Goal: Information Seeking & Learning: Learn about a topic

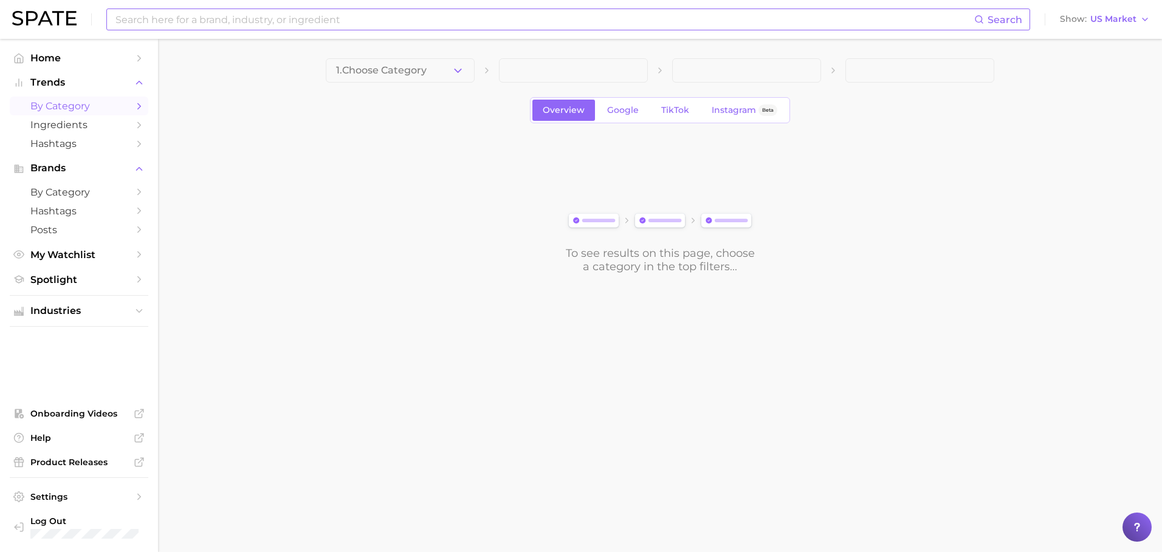
click at [260, 25] on input at bounding box center [544, 19] width 860 height 21
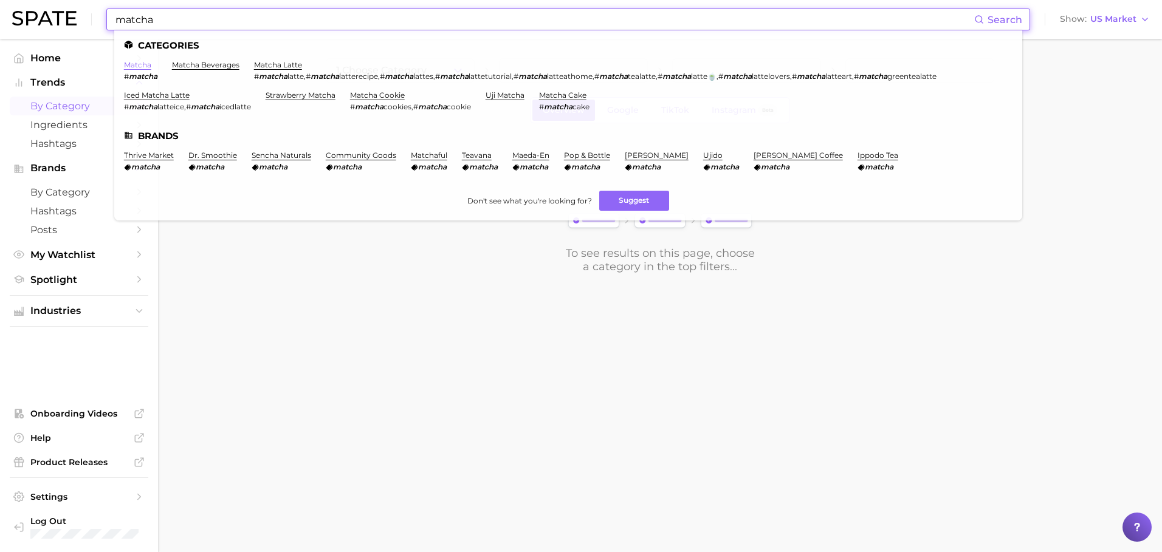
type input "matcha"
click at [138, 66] on link "matcha" at bounding box center [137, 64] width 27 height 9
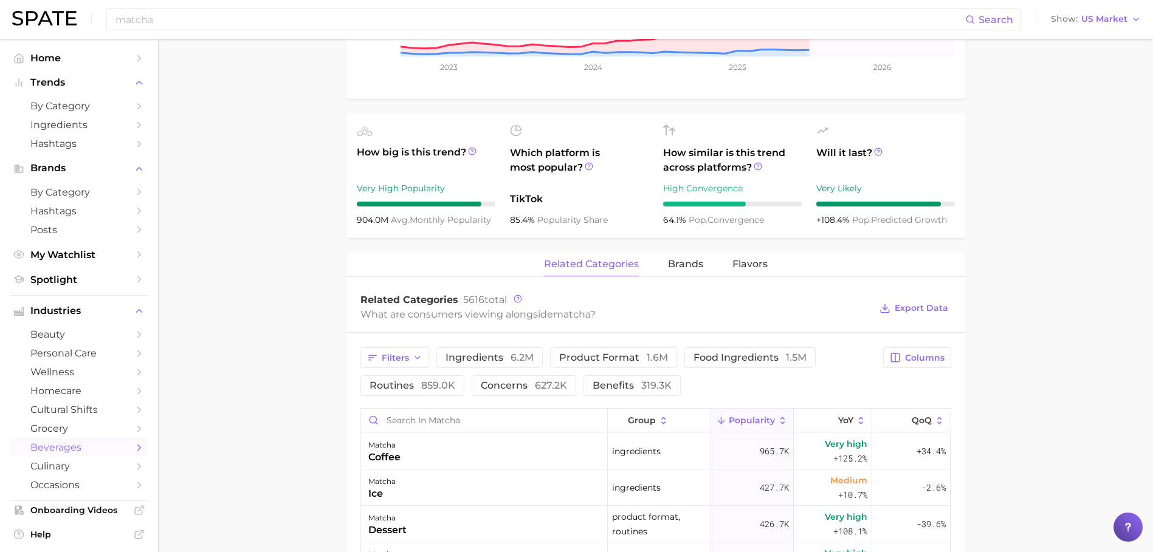
scroll to position [161, 0]
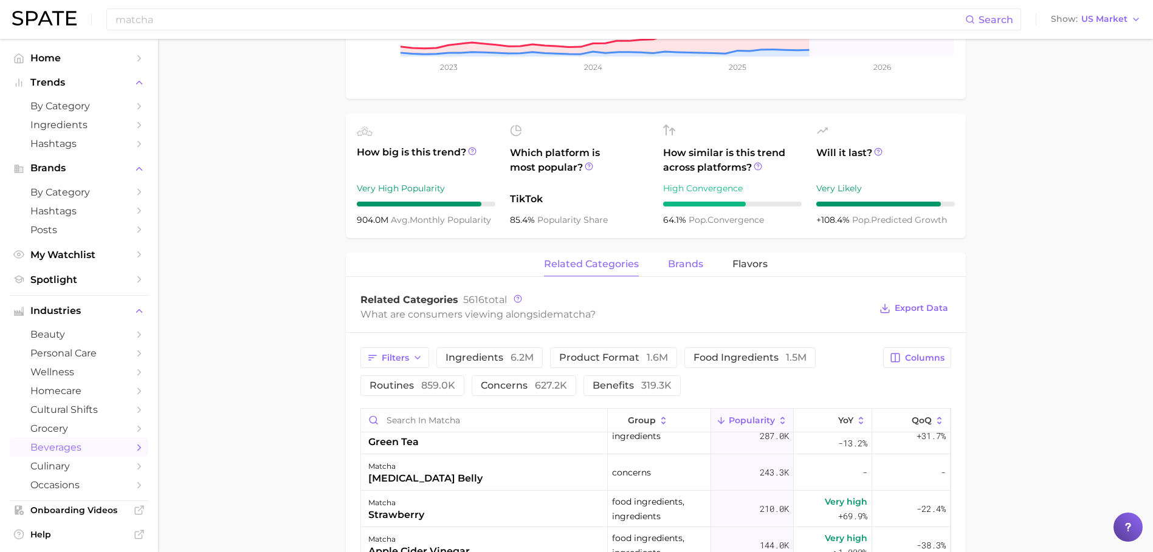
click at [687, 262] on span "brands" at bounding box center [685, 264] width 35 height 11
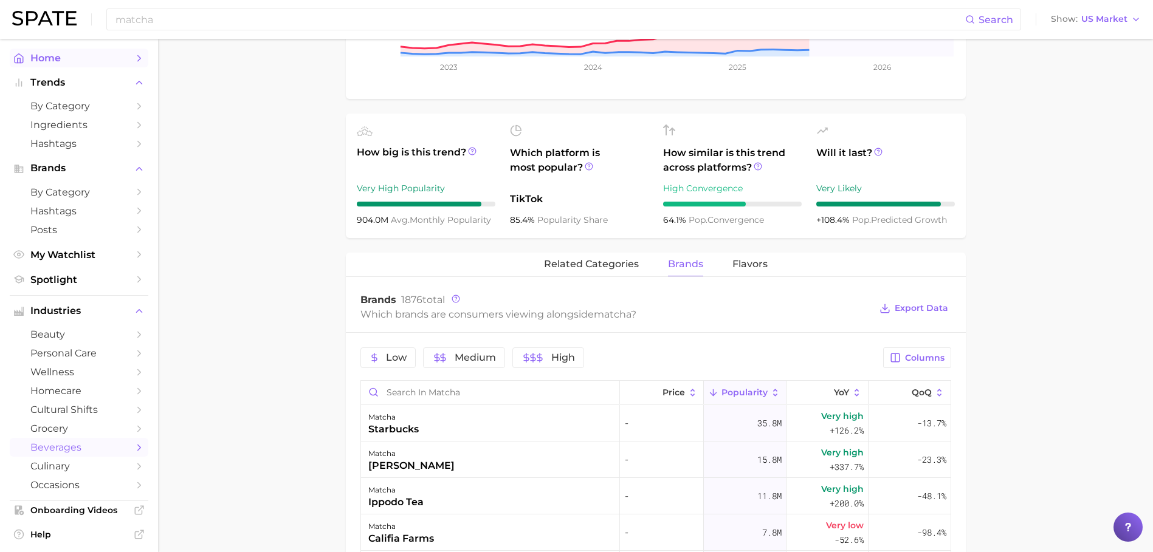
scroll to position [0, 0]
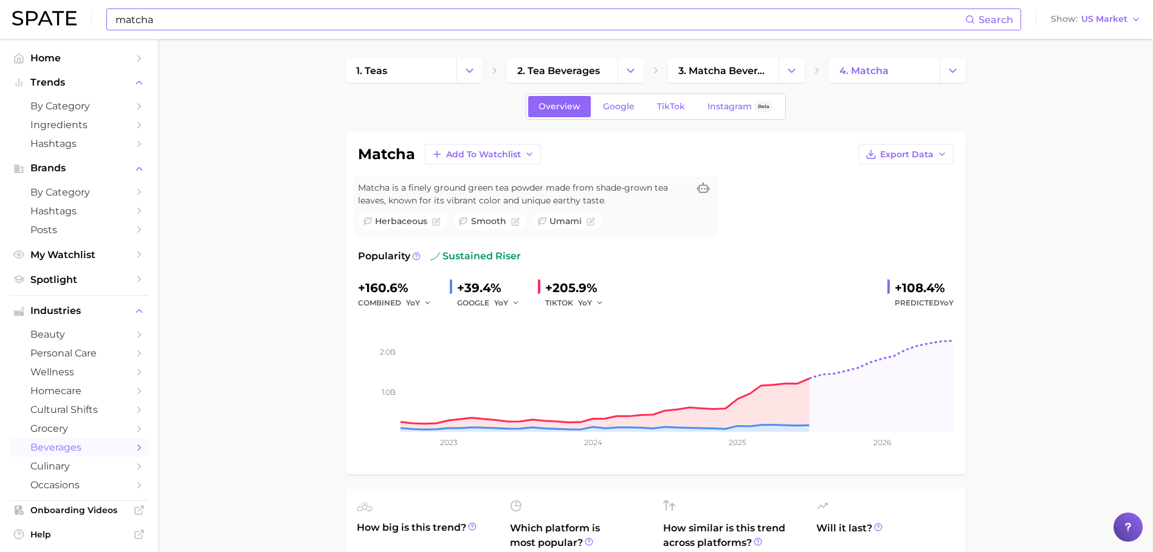
click at [167, 21] on input "matcha" at bounding box center [539, 19] width 851 height 21
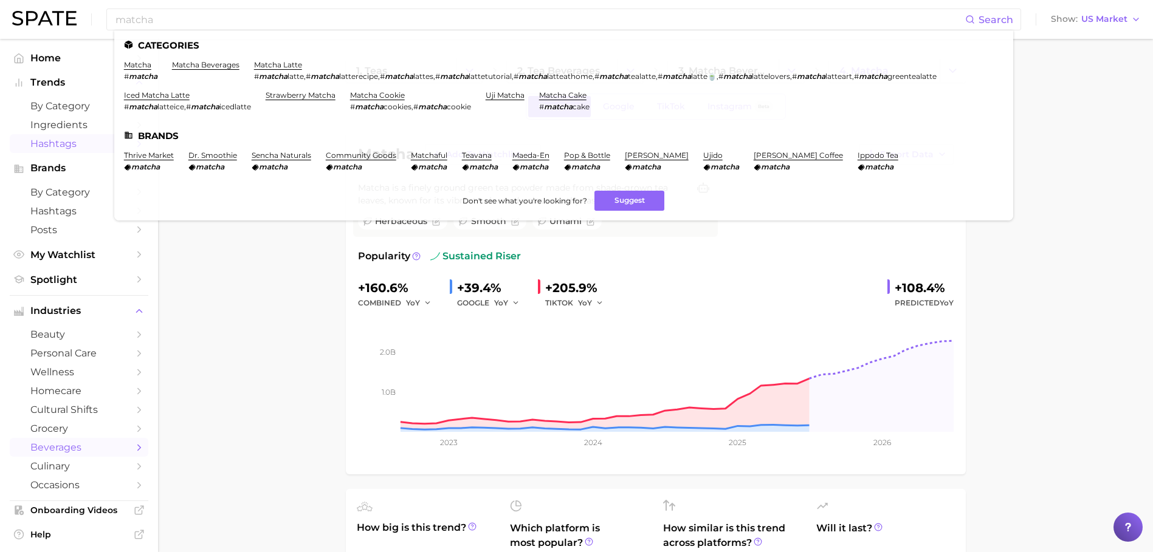
click at [55, 134] on link "Hashtags" at bounding box center [79, 143] width 139 height 19
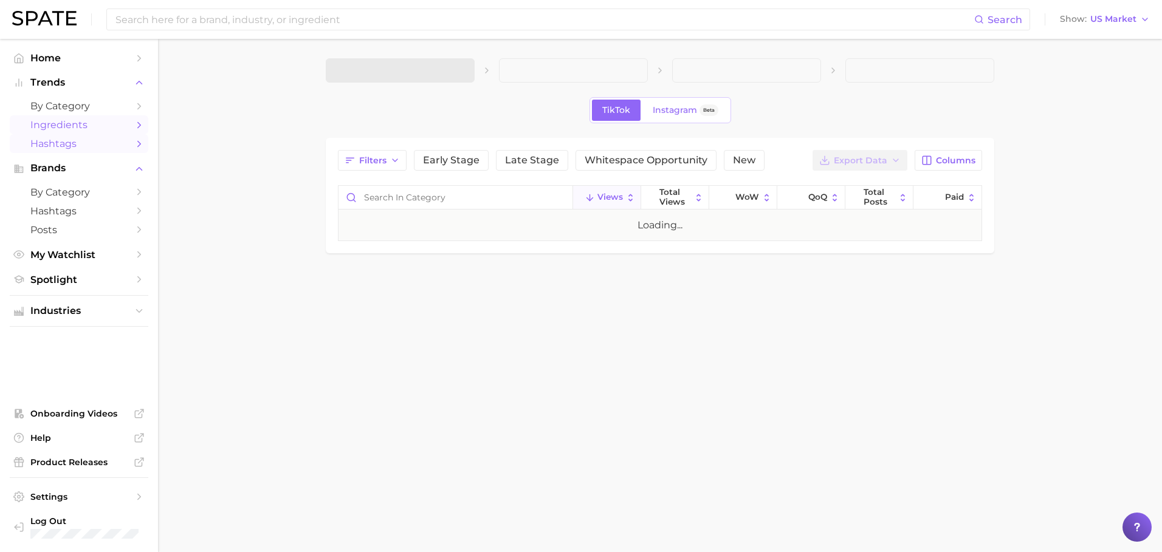
click at [58, 122] on span "Ingredients" at bounding box center [78, 125] width 97 height 12
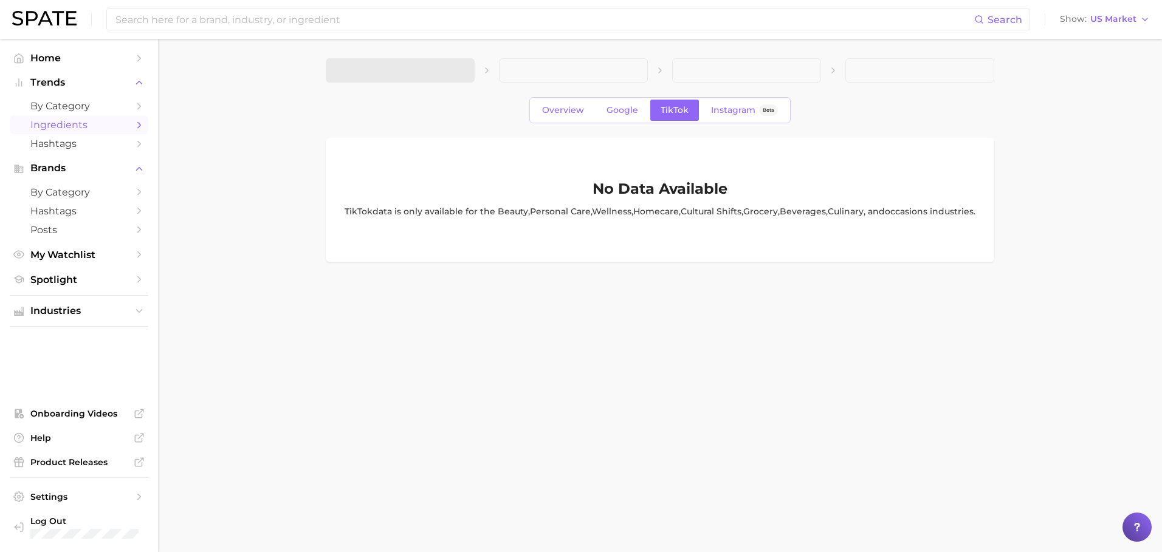
click at [447, 71] on span at bounding box center [400, 70] width 149 height 24
click at [416, 77] on button "1. Choose Category" at bounding box center [400, 70] width 149 height 24
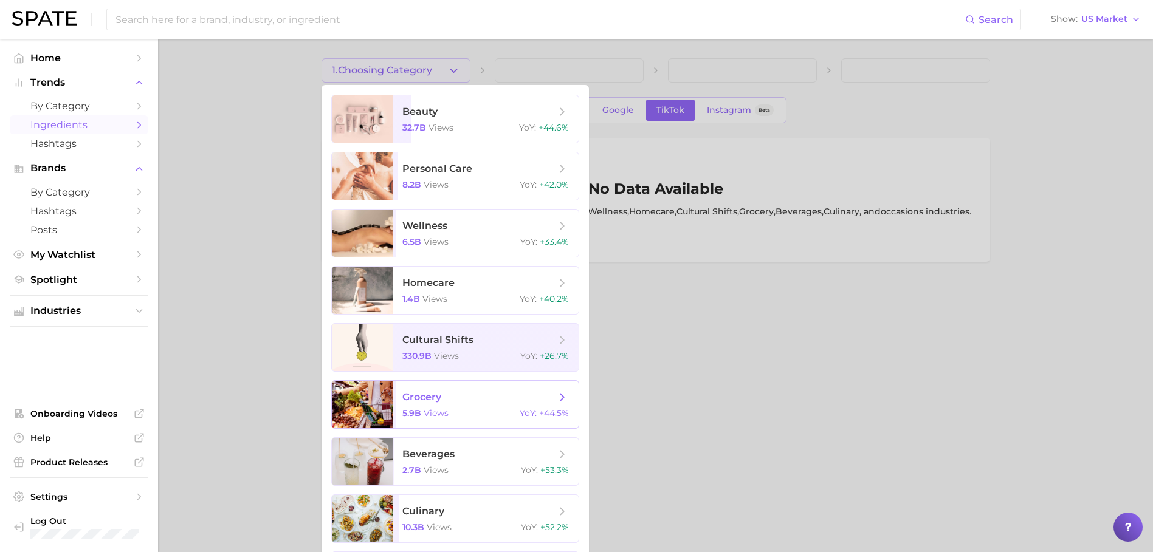
click at [497, 427] on div "grocery 5.9b views YoY : +44.5%" at bounding box center [455, 404] width 248 height 49
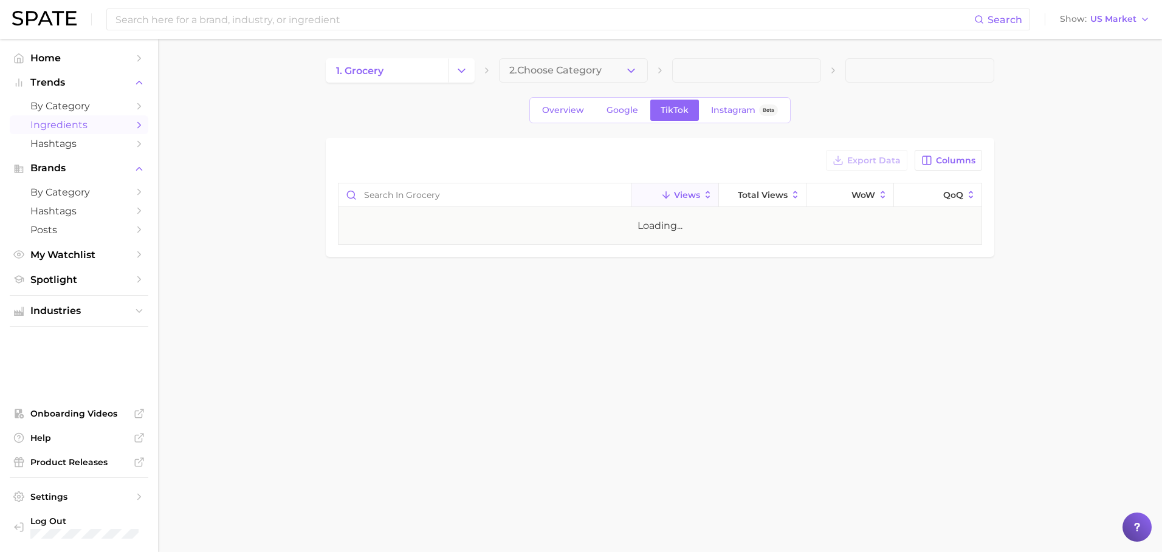
click at [615, 61] on button "2. Choose Category" at bounding box center [573, 70] width 149 height 24
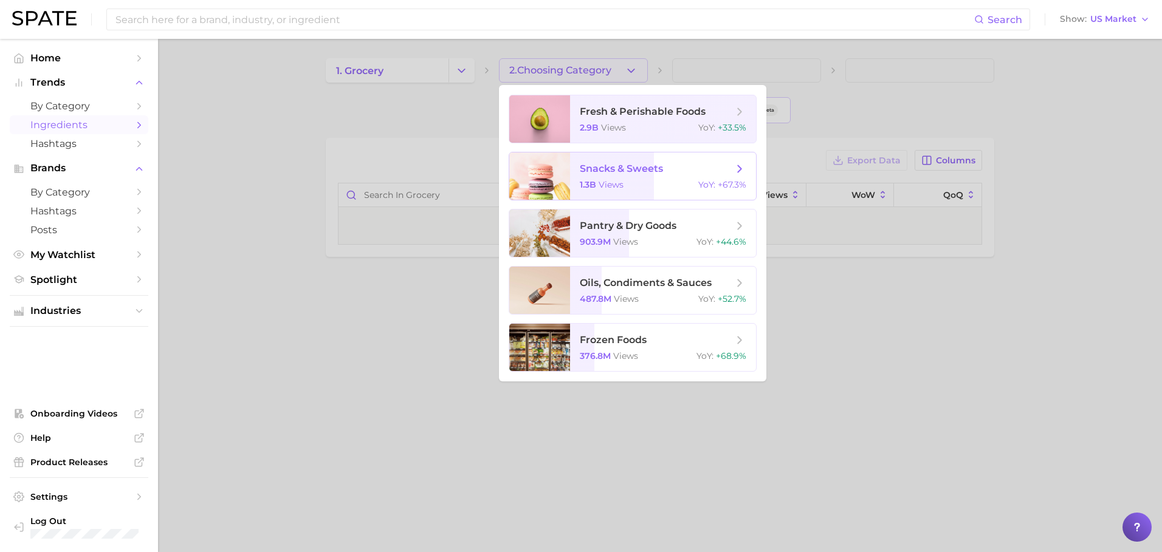
click at [656, 179] on span "snacks & sweets 1.3b views YoY : +67.3%" at bounding box center [663, 176] width 186 height 47
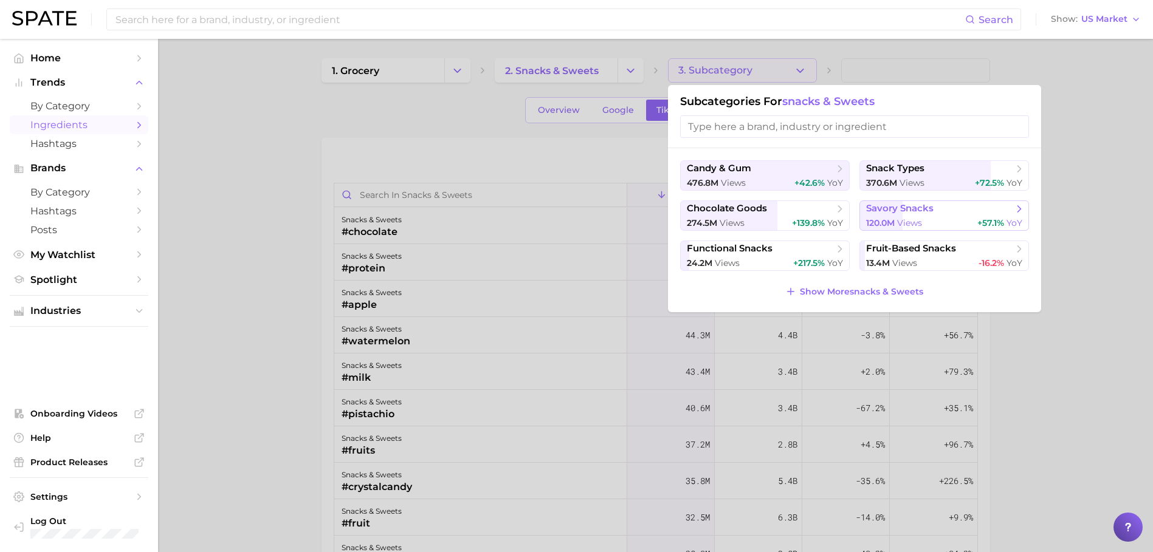
click at [1013, 213] on icon at bounding box center [1019, 209] width 12 height 12
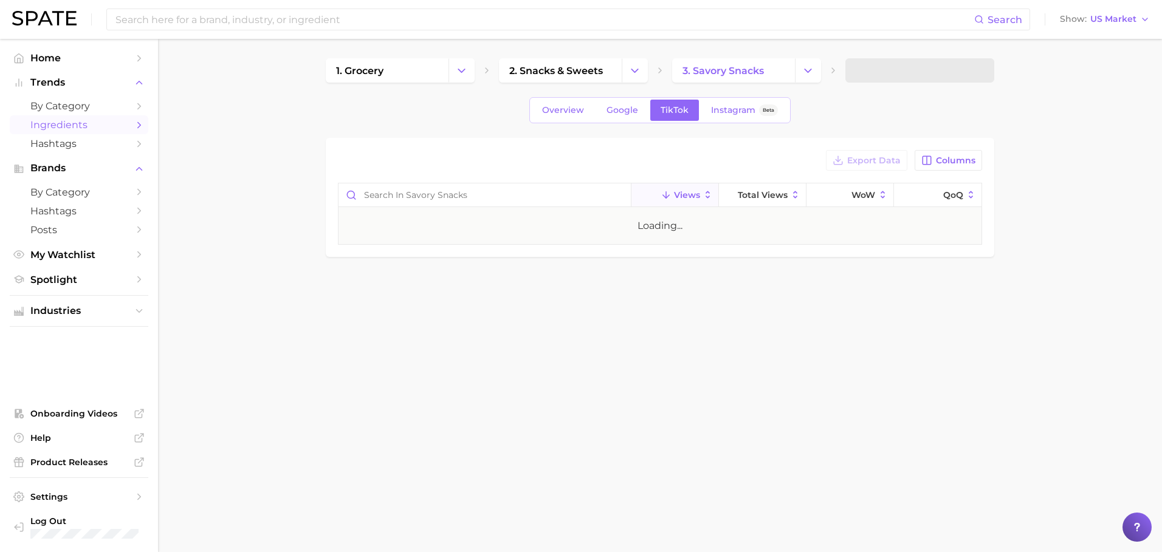
click at [897, 63] on span at bounding box center [919, 70] width 149 height 24
click at [899, 73] on span "4. Subcategory" at bounding box center [893, 70] width 75 height 11
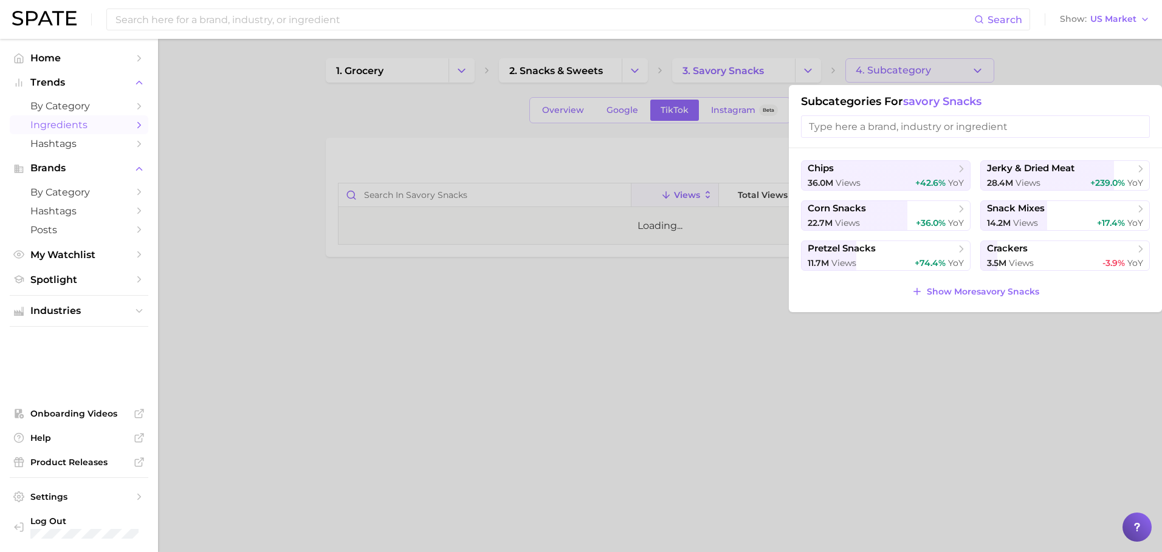
click at [715, 68] on div at bounding box center [581, 276] width 1162 height 552
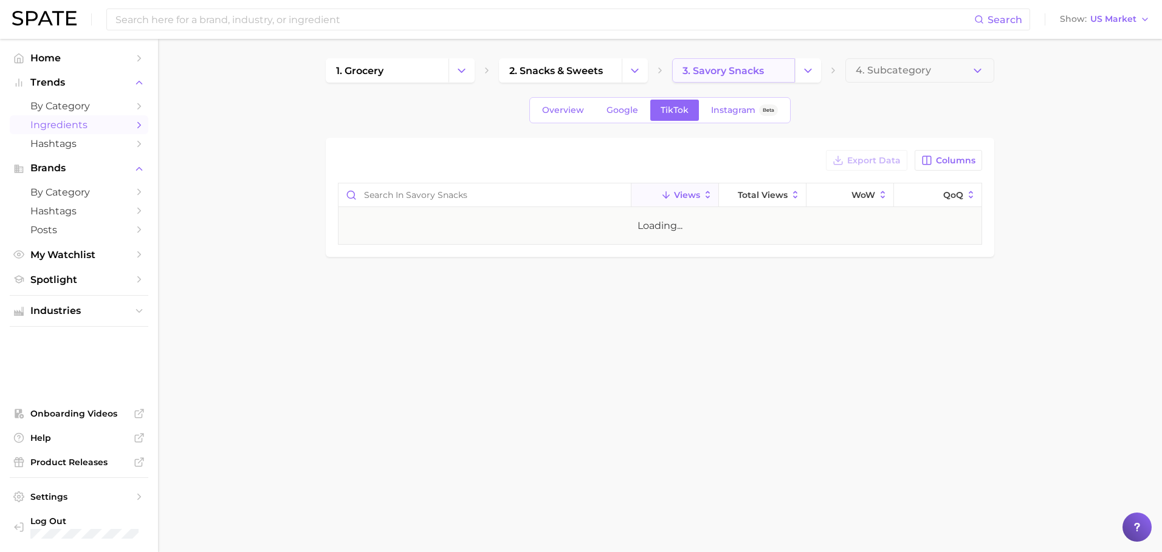
click at [712, 69] on span "3. savory snacks" at bounding box center [723, 71] width 81 height 12
click at [584, 68] on span "2. snacks & sweets" at bounding box center [552, 71] width 94 height 12
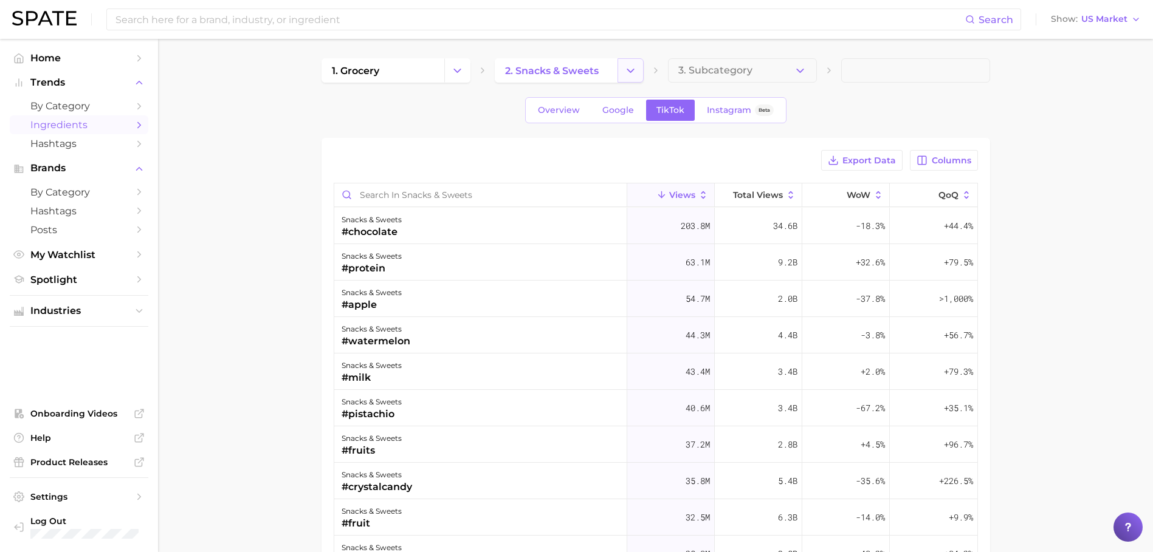
click at [639, 77] on button "Change Category" at bounding box center [630, 70] width 26 height 24
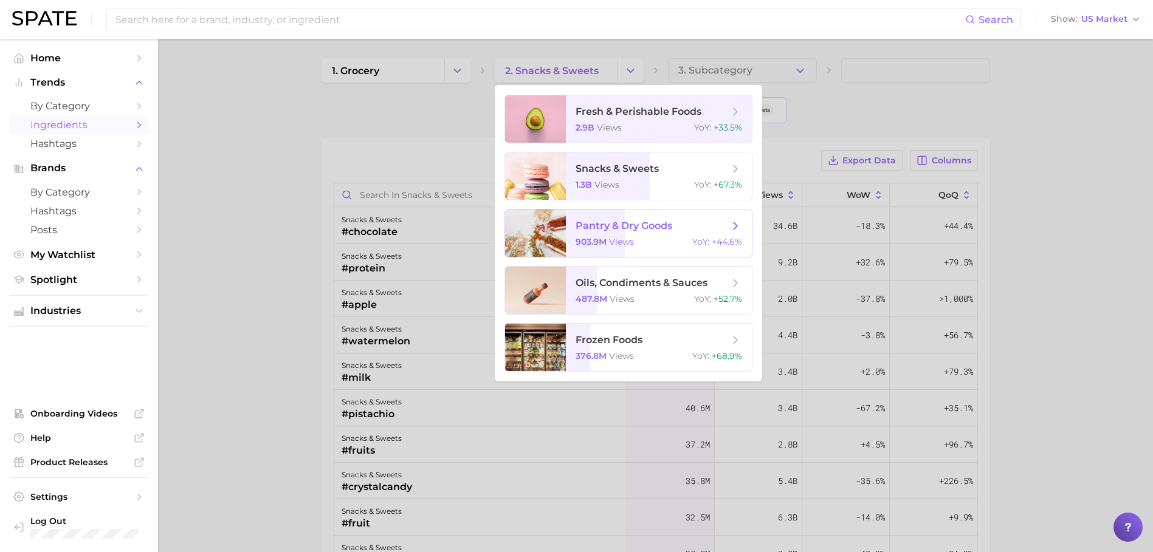
click at [664, 224] on span "pantry & dry goods" at bounding box center [624, 226] width 97 height 12
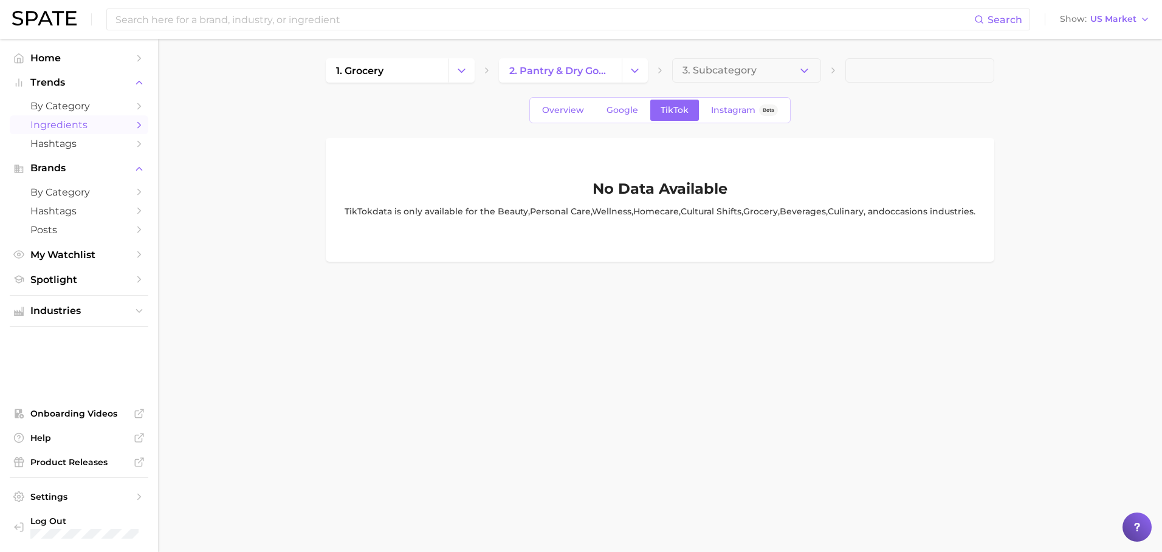
click at [718, 80] on button "3. Subcategory" at bounding box center [746, 70] width 149 height 24
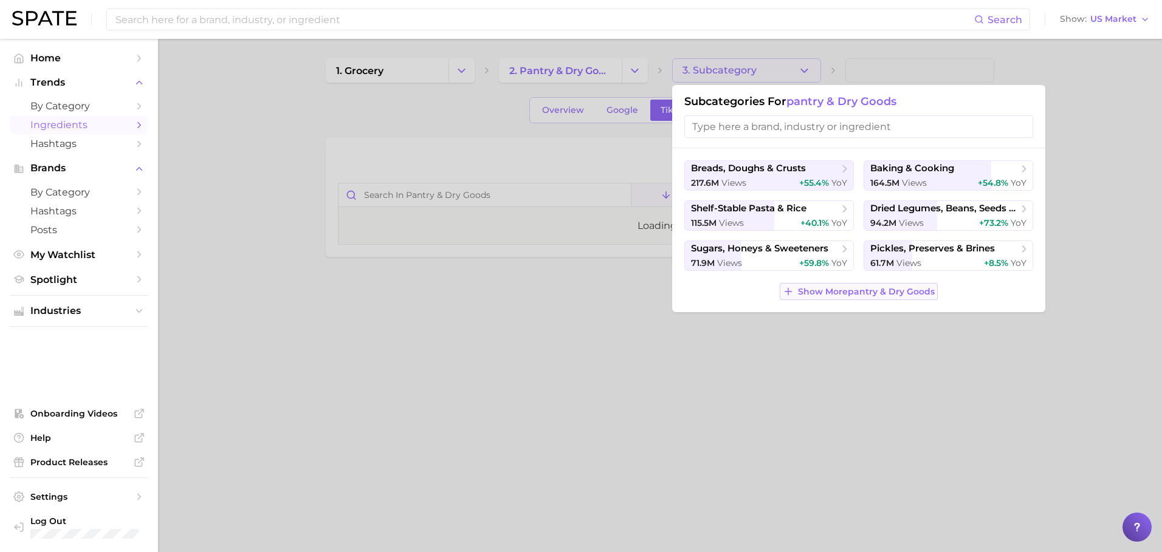
click at [834, 291] on span "Show More pantry & dry goods" at bounding box center [866, 292] width 137 height 10
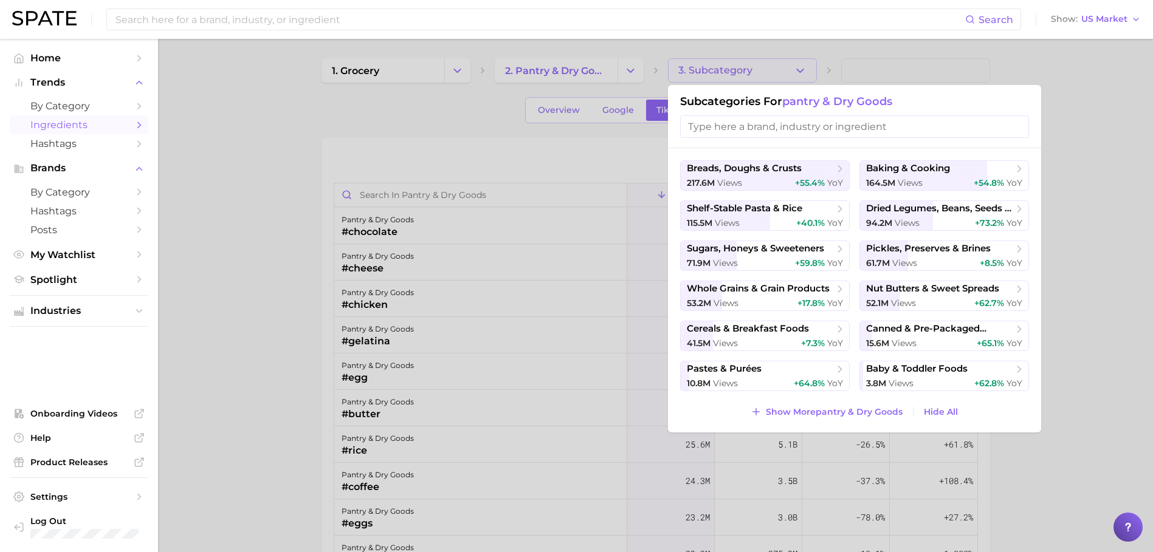
click at [610, 69] on div at bounding box center [576, 276] width 1153 height 552
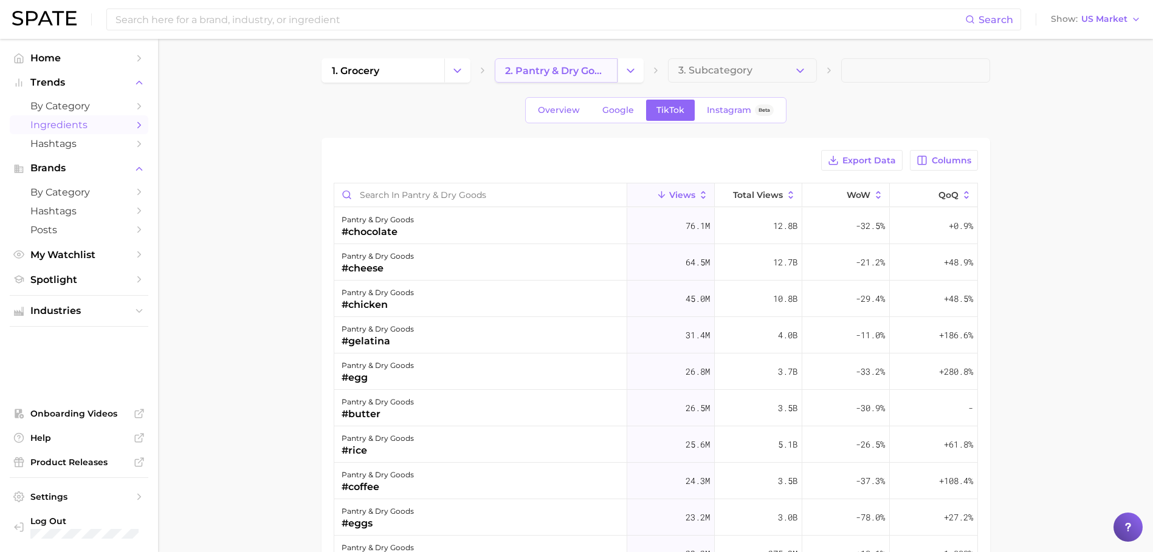
click at [560, 72] on span "2. pantry & dry goods" at bounding box center [556, 71] width 102 height 12
click at [623, 76] on button "Change Category" at bounding box center [630, 70] width 26 height 24
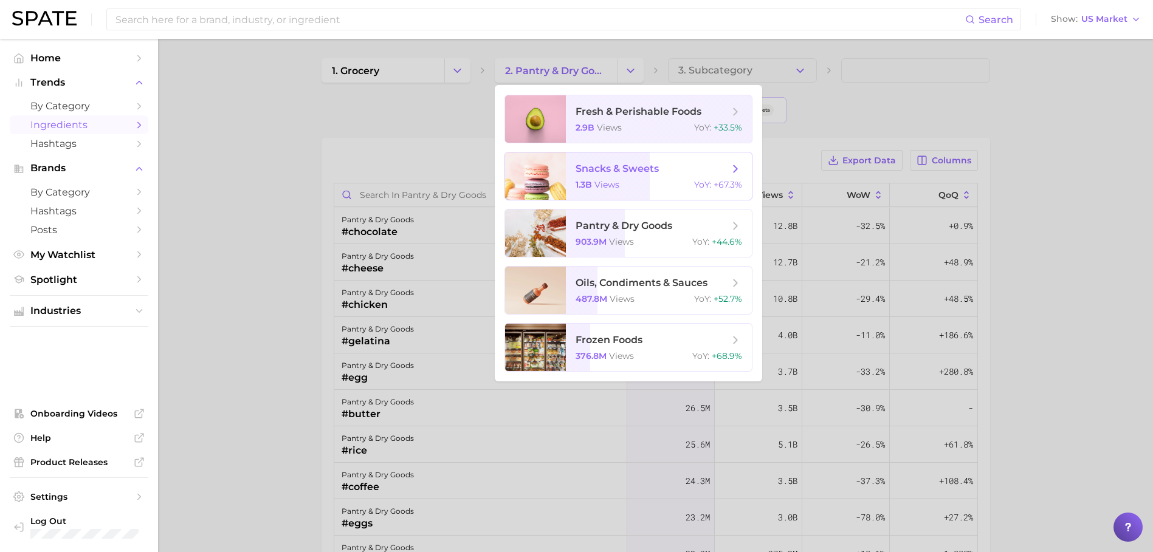
click at [644, 174] on span "snacks & sweets" at bounding box center [652, 168] width 153 height 13
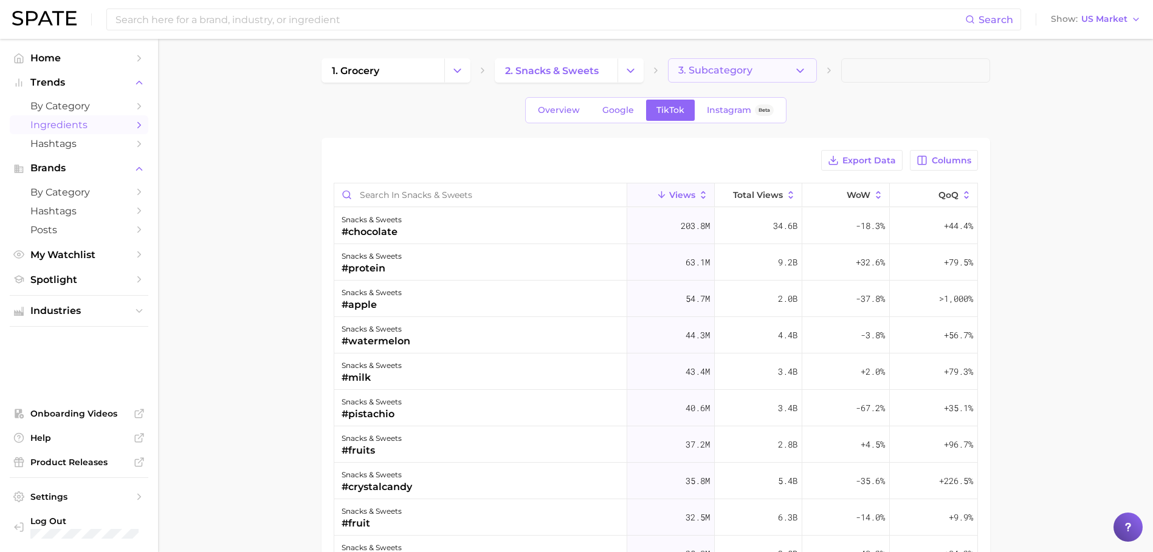
click at [788, 77] on button "3. Subcategory" at bounding box center [742, 70] width 149 height 24
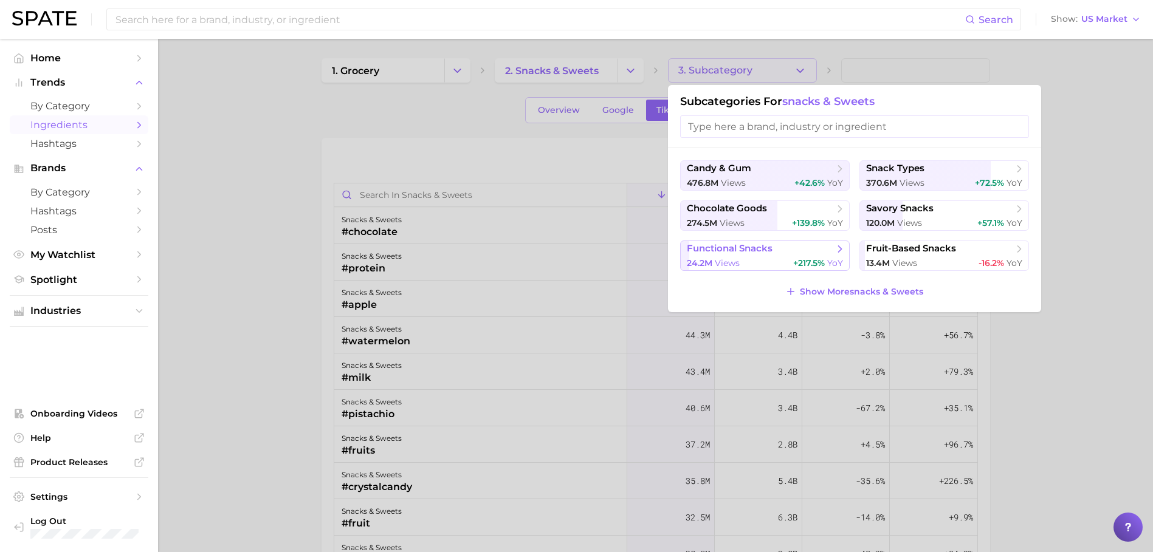
click at [814, 266] on button "functional snacks 24.2m views +217.5% YoY" at bounding box center [765, 256] width 170 height 30
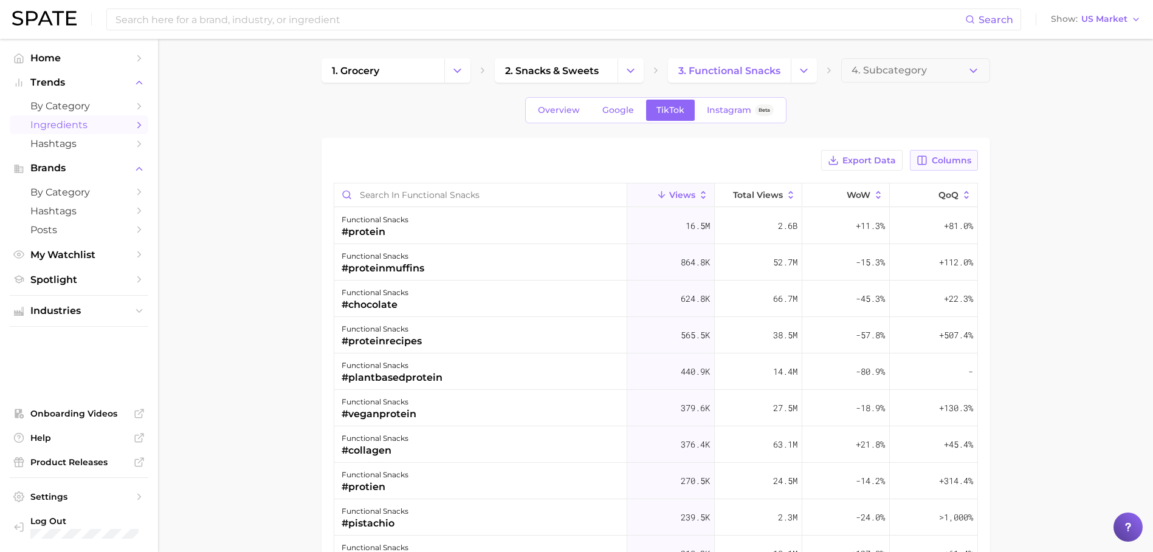
click at [931, 165] on button "Columns" at bounding box center [943, 160] width 67 height 21
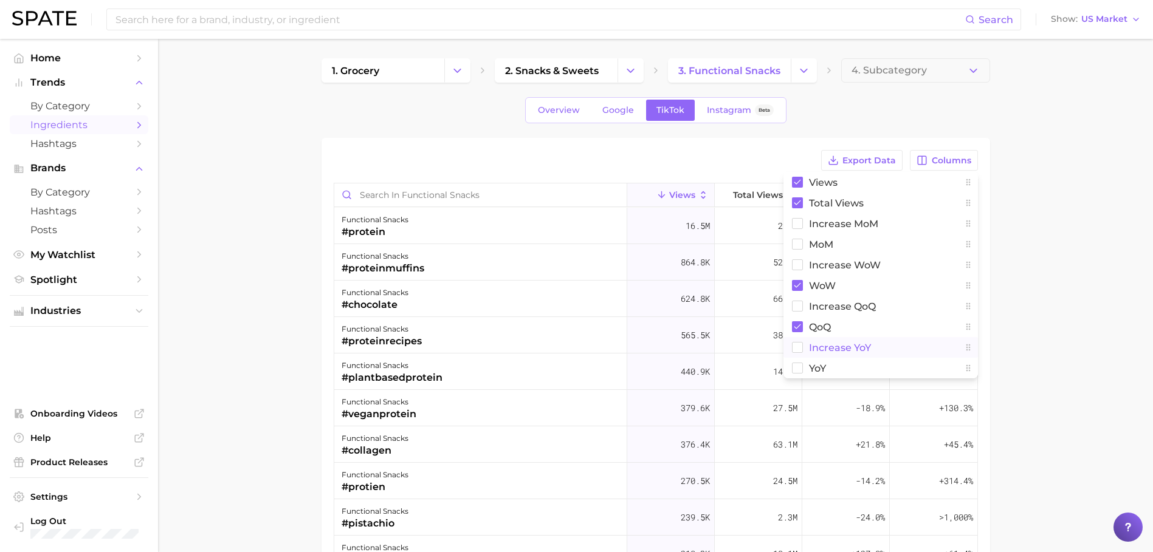
click at [819, 344] on span "increase YoY" at bounding box center [840, 348] width 62 height 10
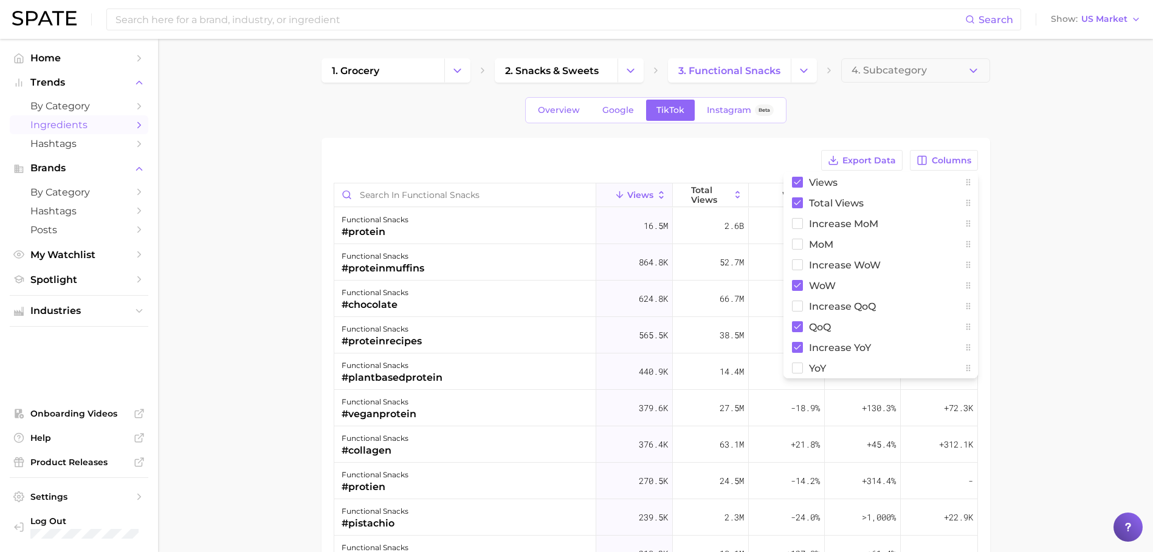
click at [1087, 292] on main "1. grocery 2. snacks & sweets 3. functional snacks 4. Subcategory Overview Goog…" at bounding box center [655, 423] width 995 height 769
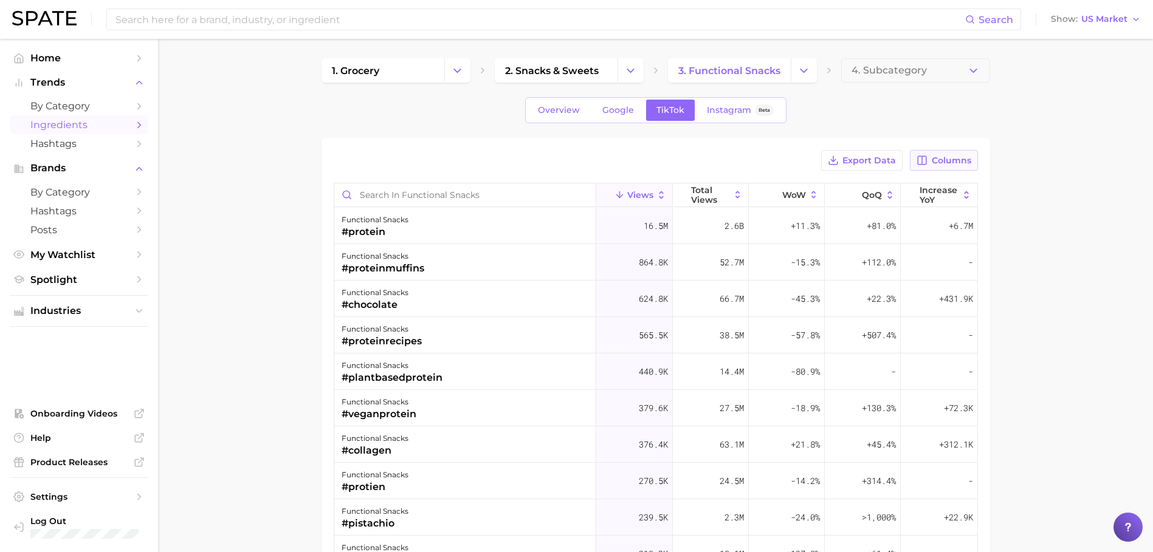
click at [946, 159] on span "Columns" at bounding box center [952, 161] width 40 height 10
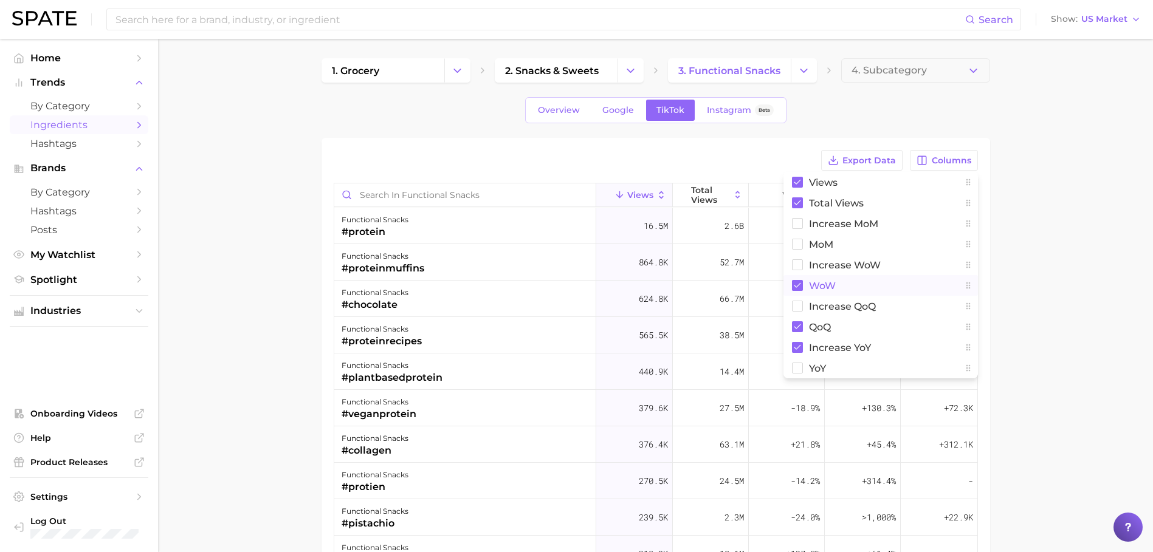
click at [805, 291] on button "WoW" at bounding box center [880, 285] width 194 height 21
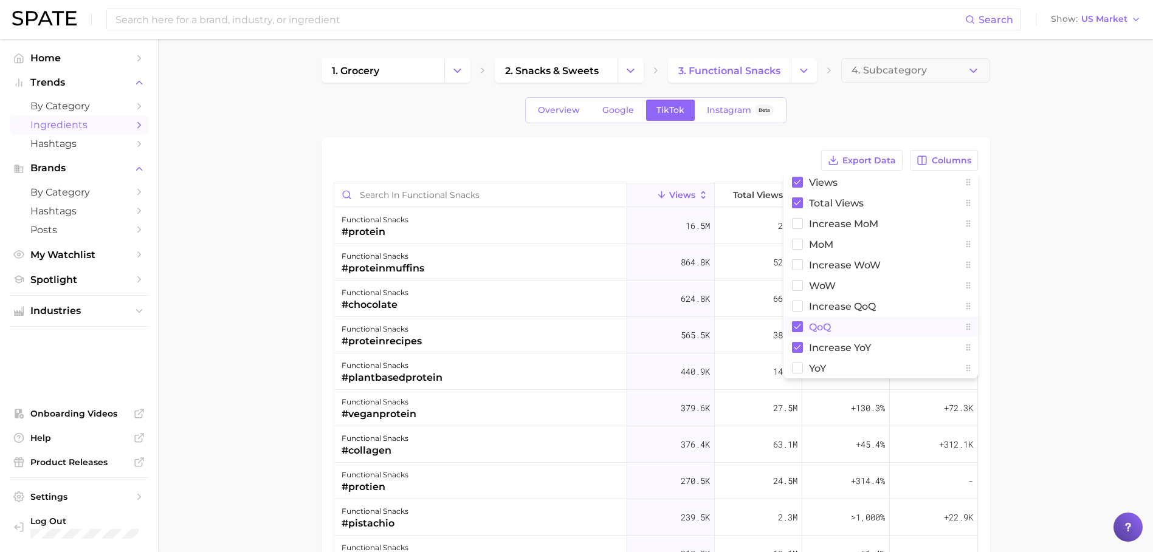
click at [806, 326] on button "QoQ" at bounding box center [880, 327] width 194 height 21
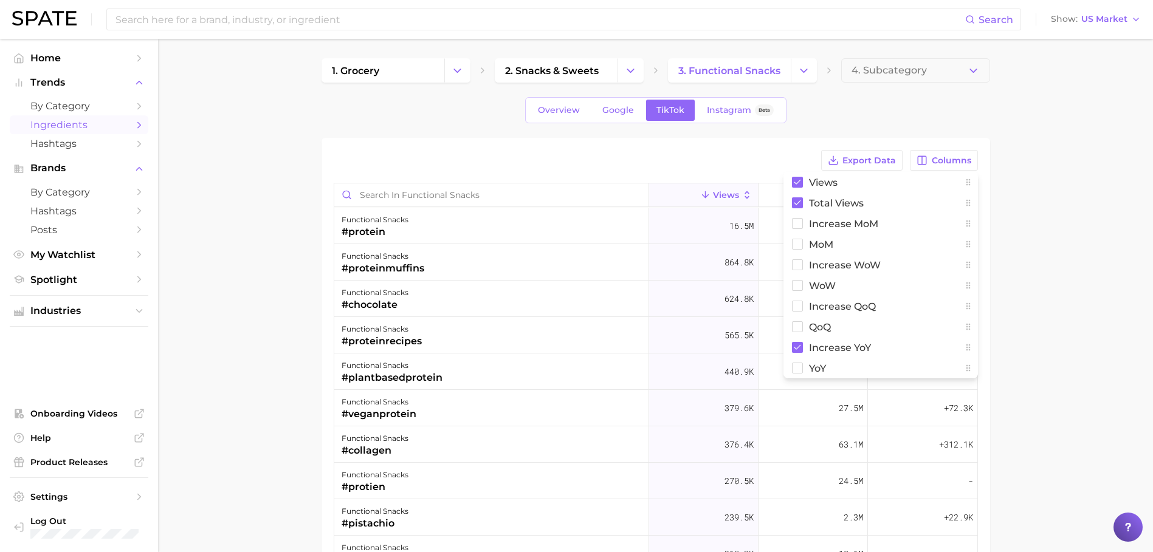
click at [1034, 299] on main "1. grocery 2. snacks & sweets 3. functional snacks 4. Subcategory Overview Goog…" at bounding box center [655, 423] width 995 height 769
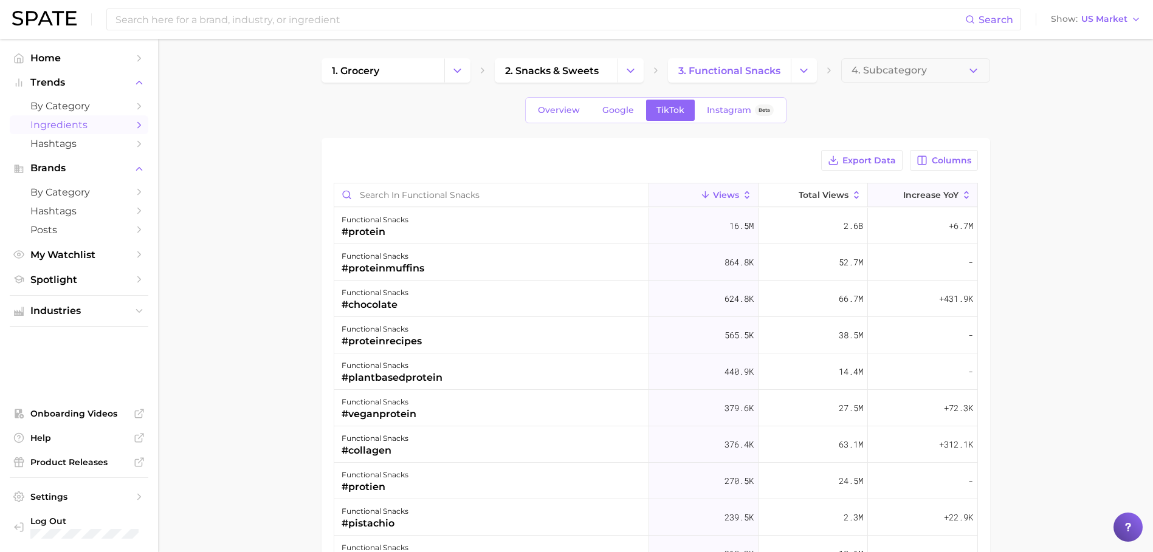
click at [921, 196] on span "increase YoY" at bounding box center [930, 195] width 55 height 10
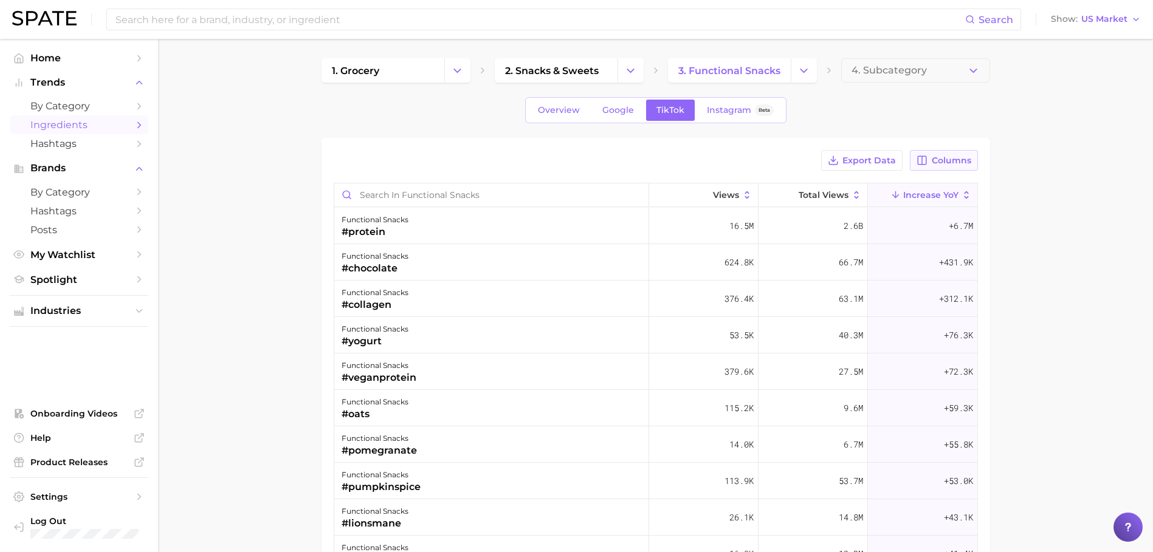
drag, startPoint x: 943, startPoint y: 156, endPoint x: 930, endPoint y: 167, distance: 17.7
click at [944, 156] on span "Columns" at bounding box center [952, 161] width 40 height 10
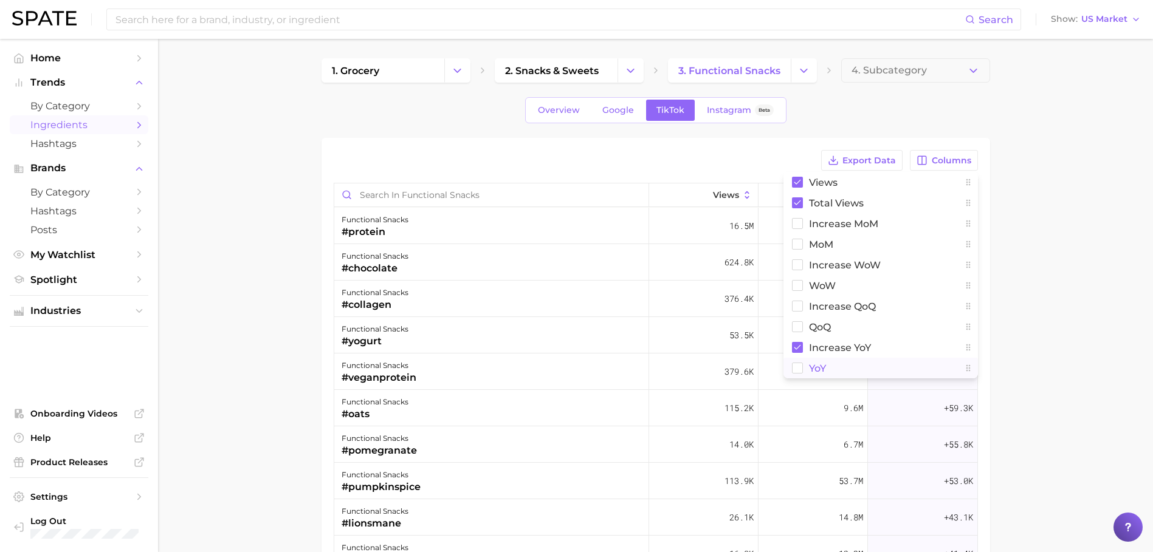
click at [825, 366] on span "YoY" at bounding box center [817, 368] width 17 height 10
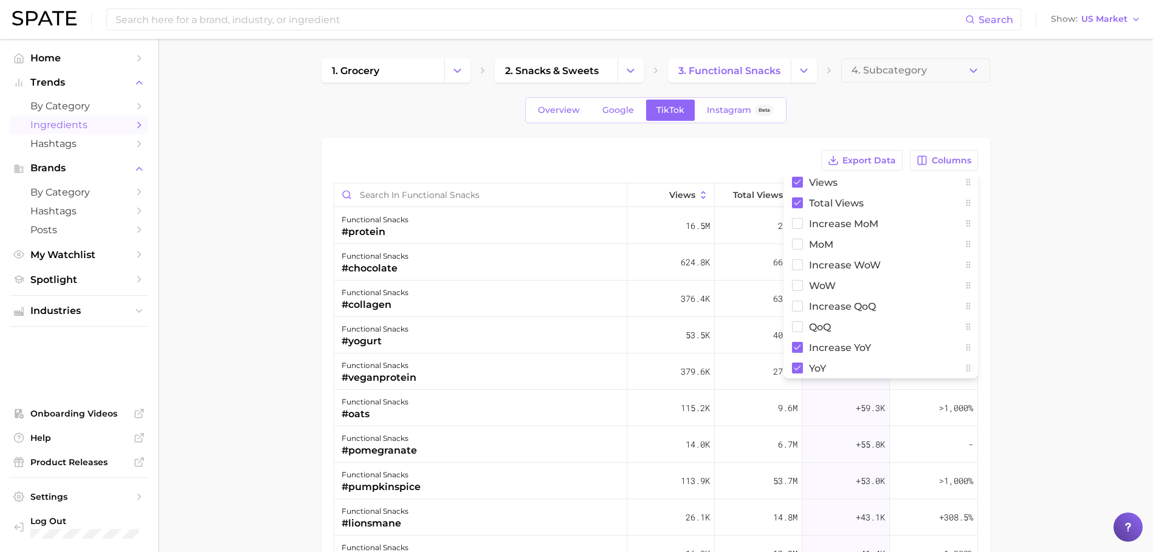
drag, startPoint x: 1103, startPoint y: 278, endPoint x: 1033, endPoint y: 275, distance: 69.9
click at [1103, 278] on main "1. grocery 2. snacks & sweets 3. functional snacks 4. Subcategory Overview Goog…" at bounding box center [655, 423] width 995 height 769
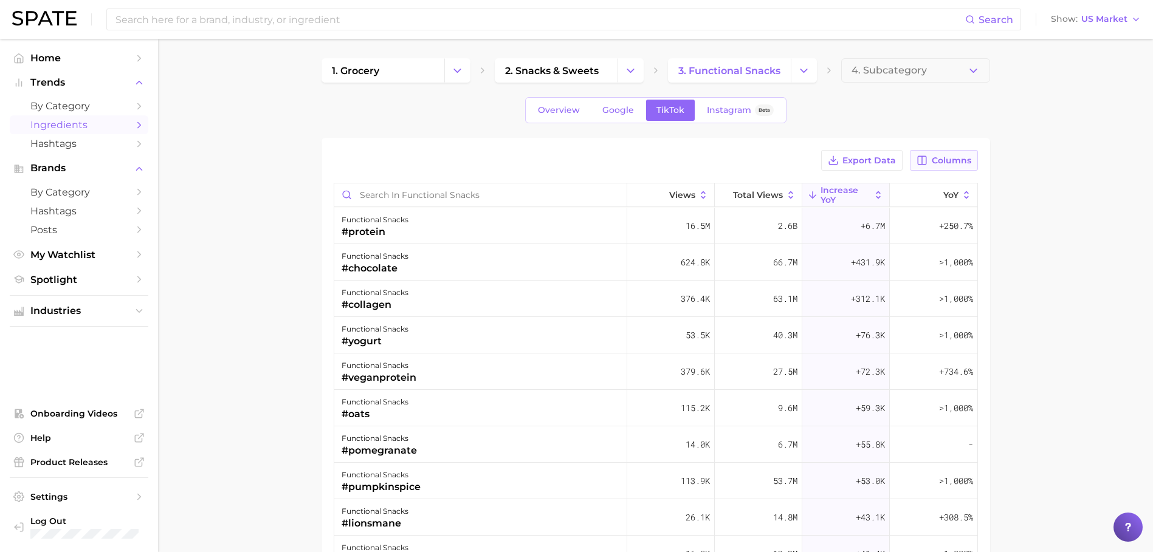
click at [931, 157] on button "Columns" at bounding box center [943, 160] width 67 height 21
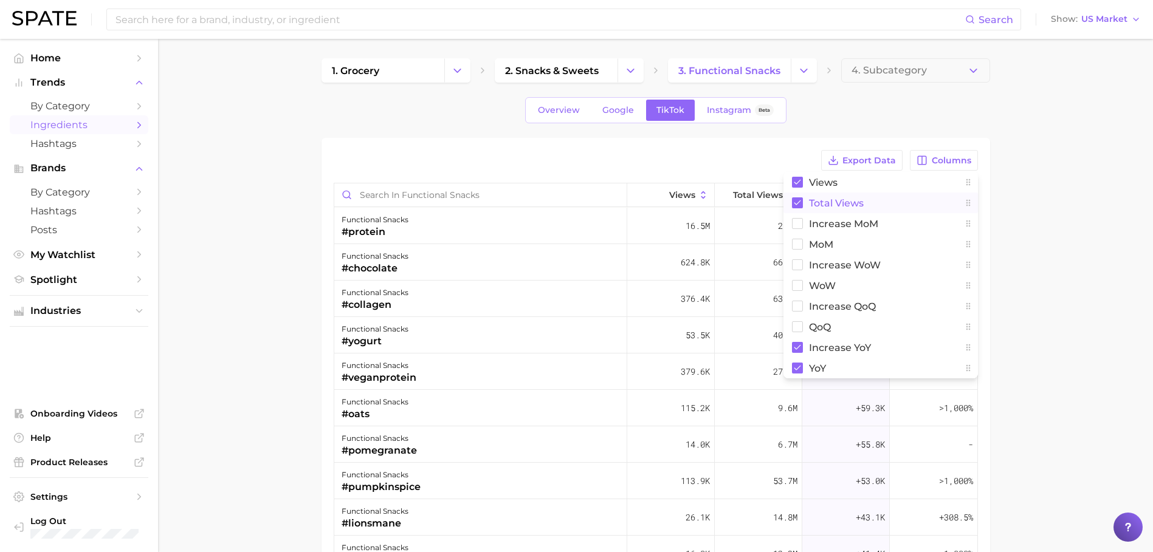
click at [817, 208] on span "Total Views" at bounding box center [836, 203] width 55 height 10
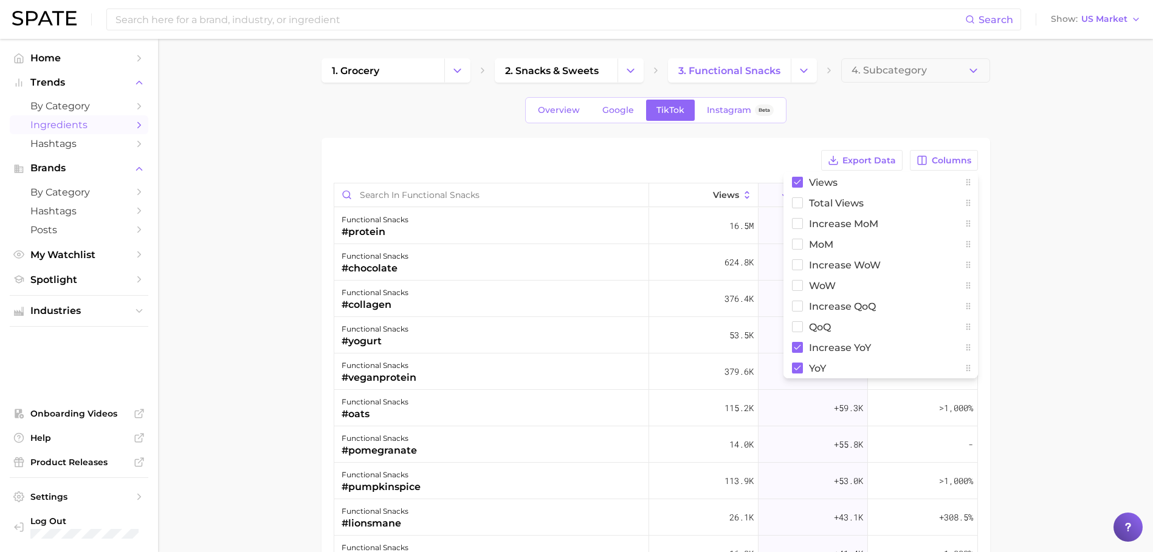
click at [1048, 218] on main "1. grocery 2. snacks & sweets 3. functional snacks 4. Subcategory Overview Goog…" at bounding box center [655, 423] width 995 height 769
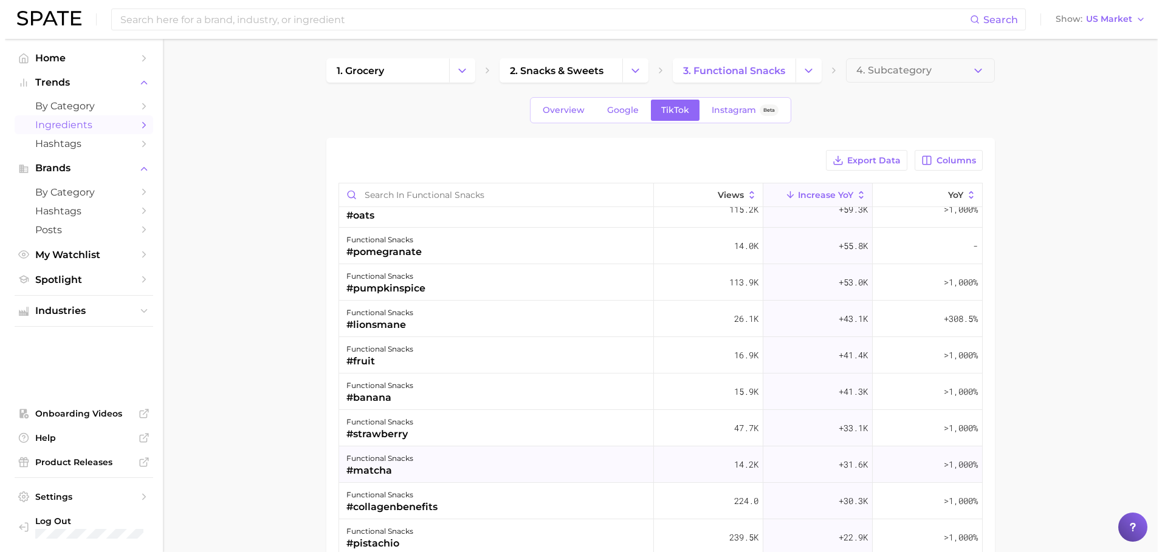
scroll to position [201, 0]
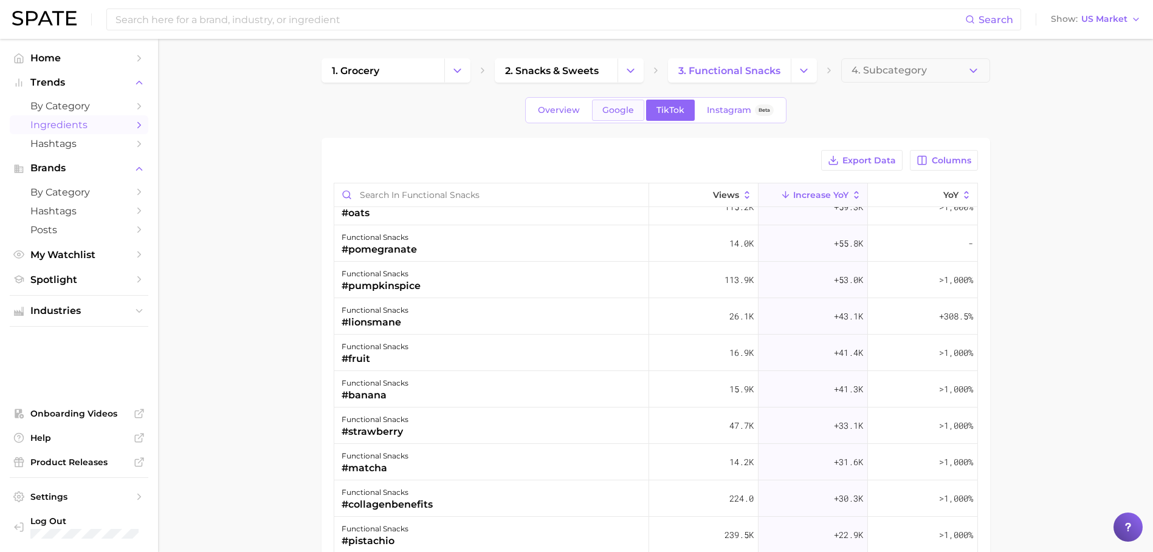
click at [637, 112] on link "Google" at bounding box center [618, 110] width 52 height 21
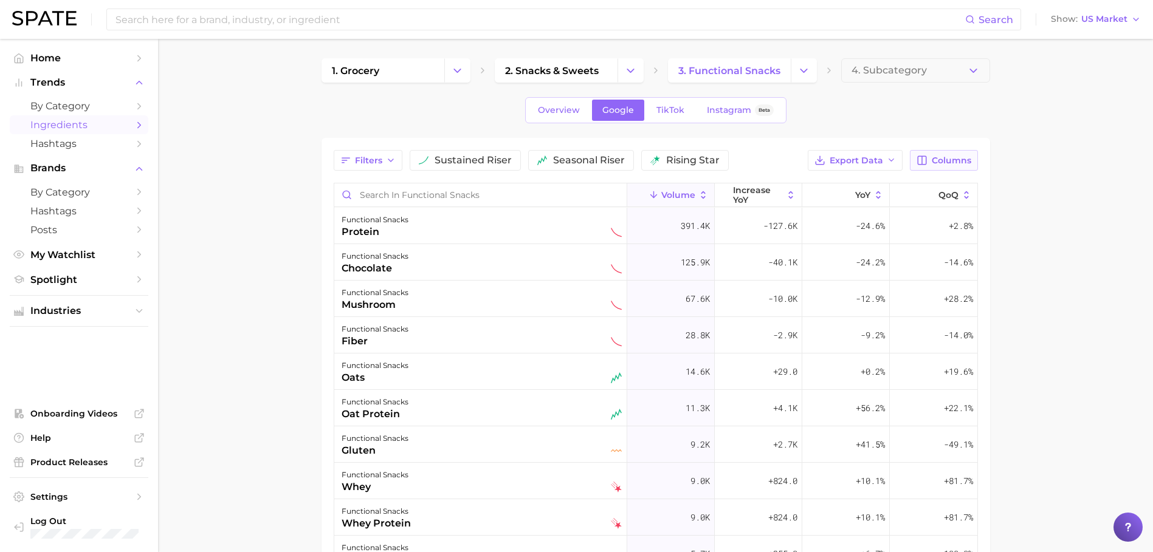
click at [957, 156] on span "Columns" at bounding box center [952, 161] width 40 height 10
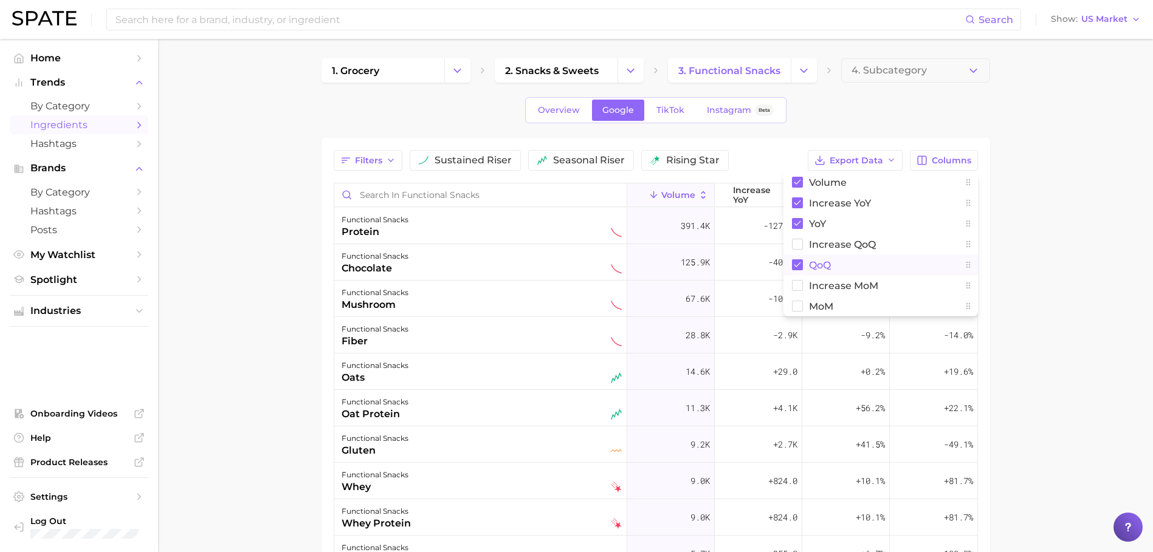
click at [824, 261] on span "QoQ" at bounding box center [820, 265] width 22 height 10
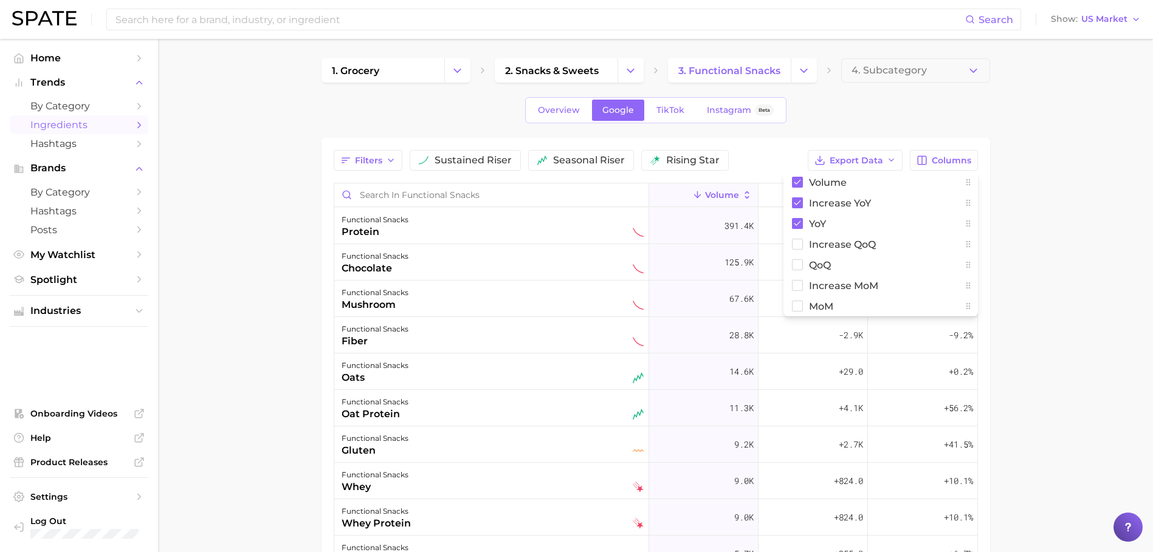
click at [1058, 237] on main "1. grocery 2. snacks & sweets 3. functional snacks 4. Subcategory Overview Goog…" at bounding box center [655, 423] width 995 height 769
click at [836, 192] on span "increase YoY" at bounding box center [820, 195] width 55 height 10
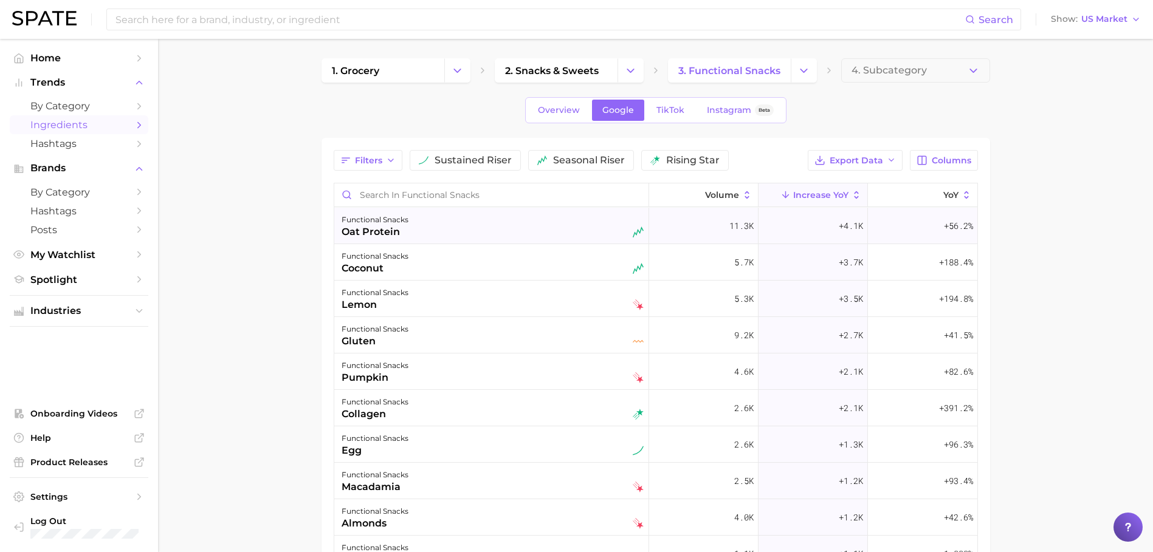
click at [499, 233] on div "functional snacks oat protein" at bounding box center [493, 226] width 302 height 27
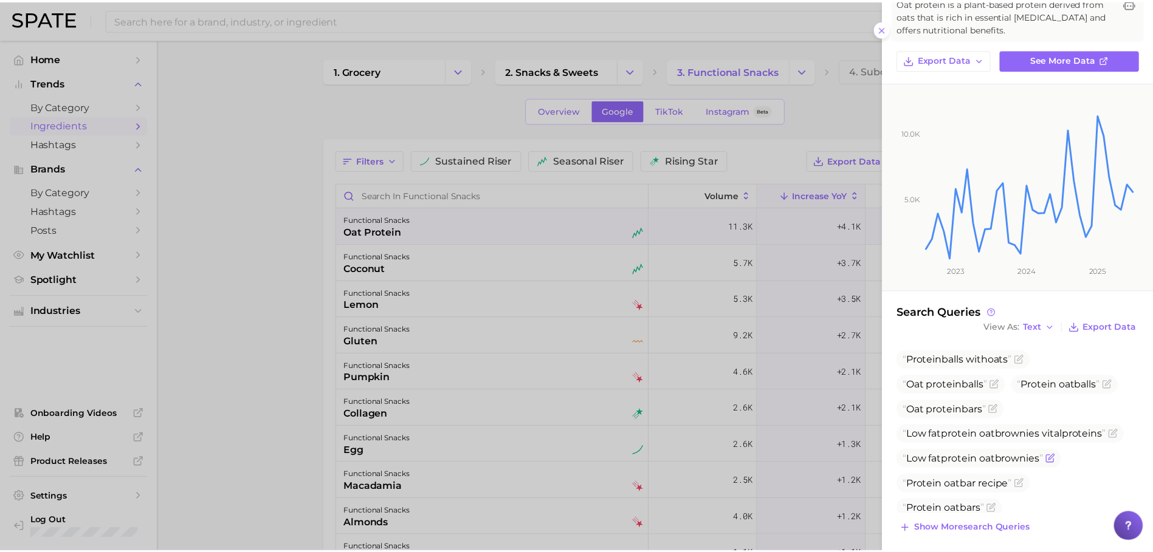
scroll to position [76, 0]
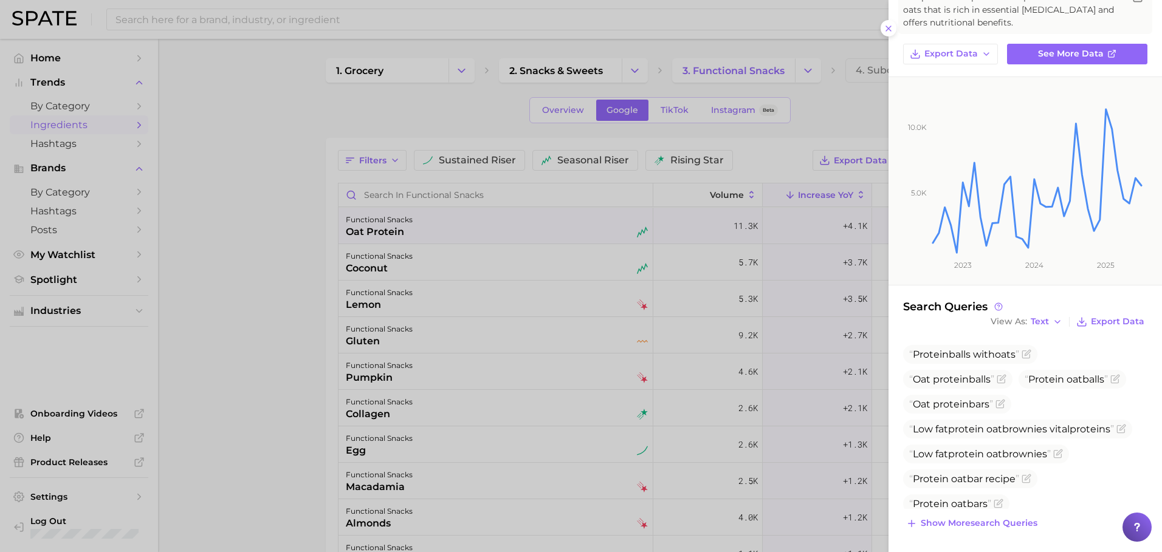
click at [259, 374] on div at bounding box center [581, 276] width 1162 height 552
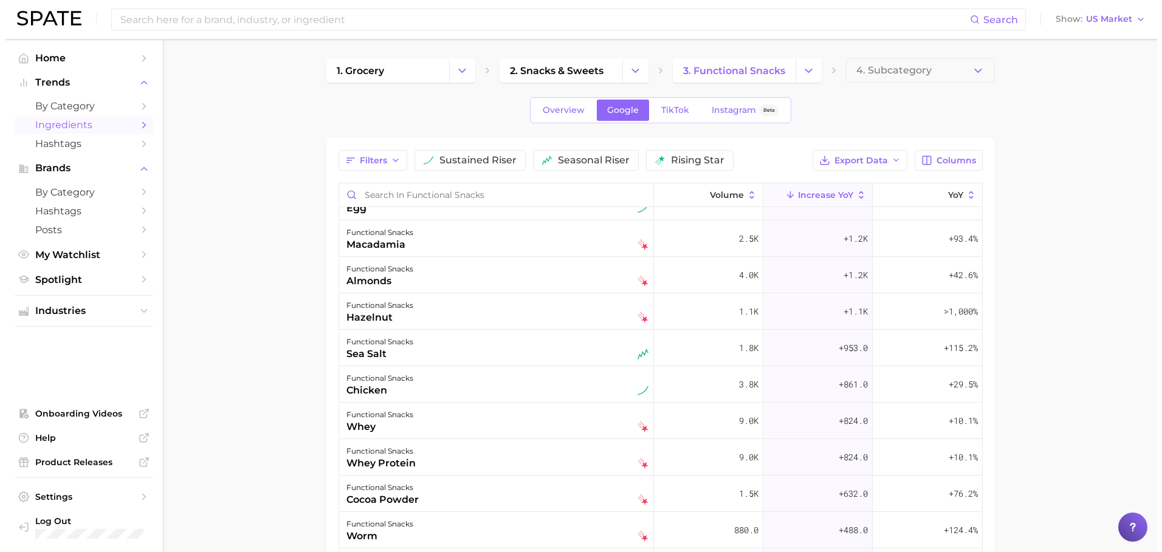
scroll to position [0, 0]
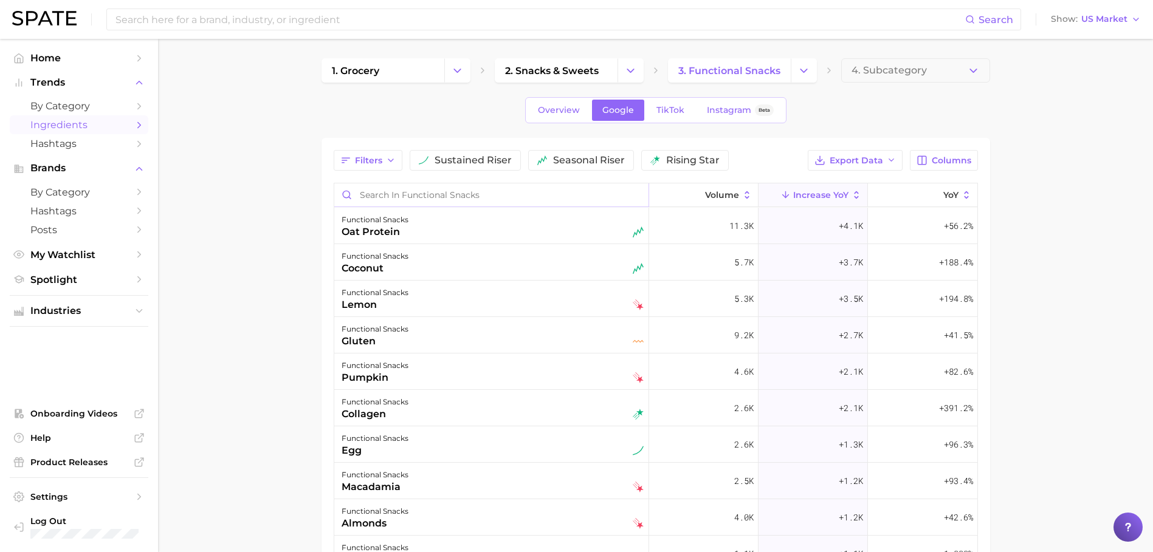
click at [447, 196] on input "Search in functional snacks" at bounding box center [491, 195] width 314 height 23
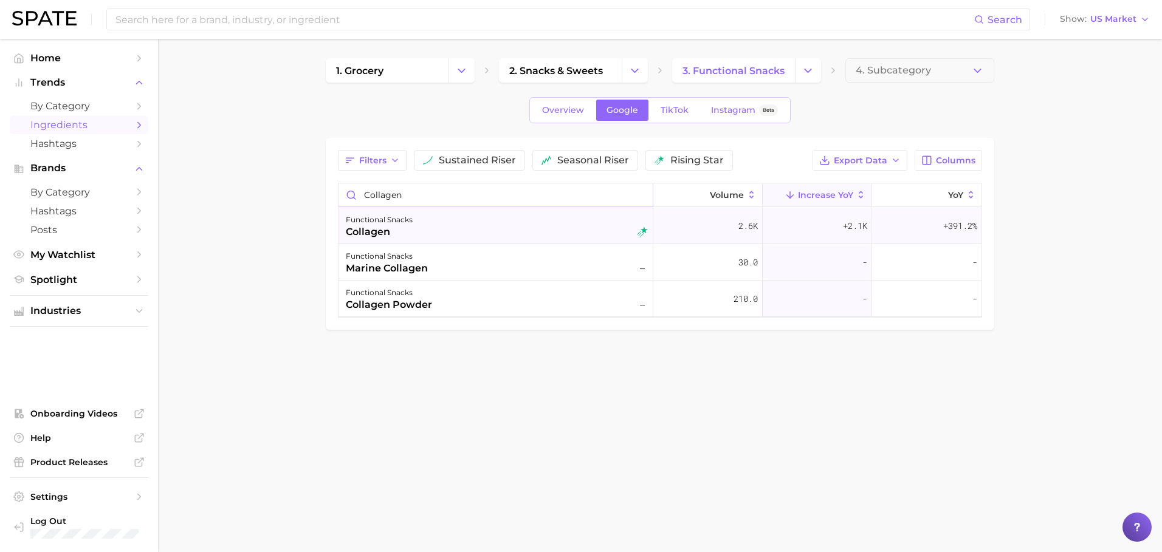
type input "collagen"
click at [421, 232] on div "functional snacks collagen" at bounding box center [497, 226] width 302 height 27
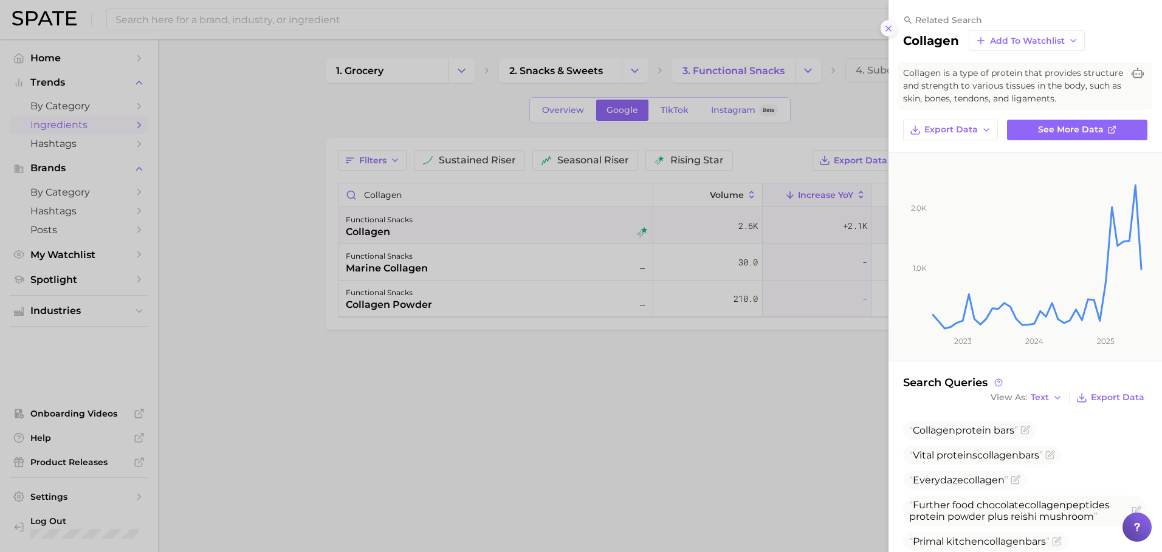
click at [882, 26] on button at bounding box center [889, 28] width 16 height 16
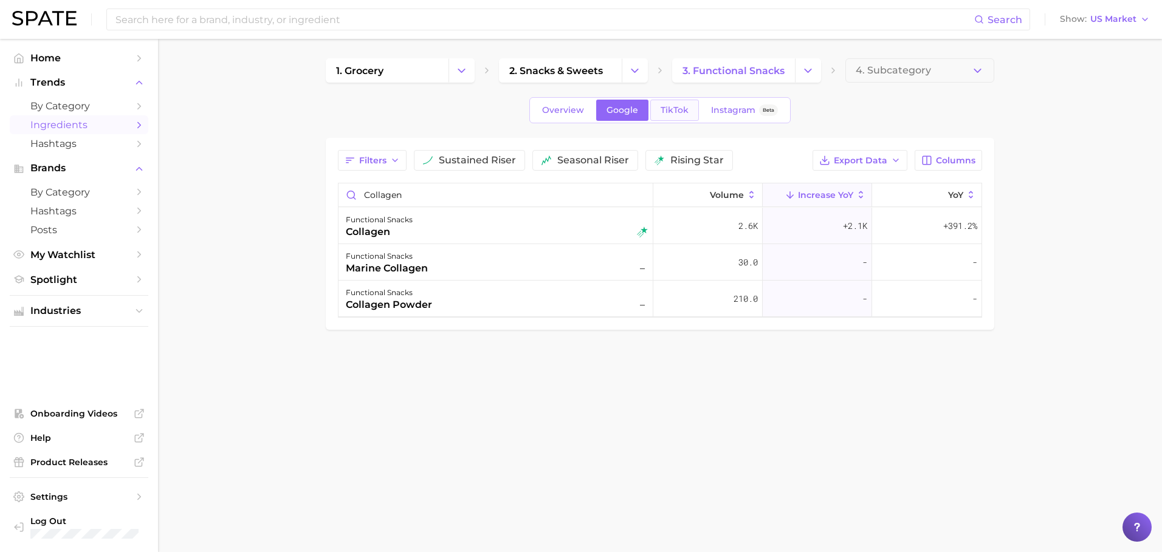
click at [674, 111] on span "TikTok" at bounding box center [675, 110] width 28 height 10
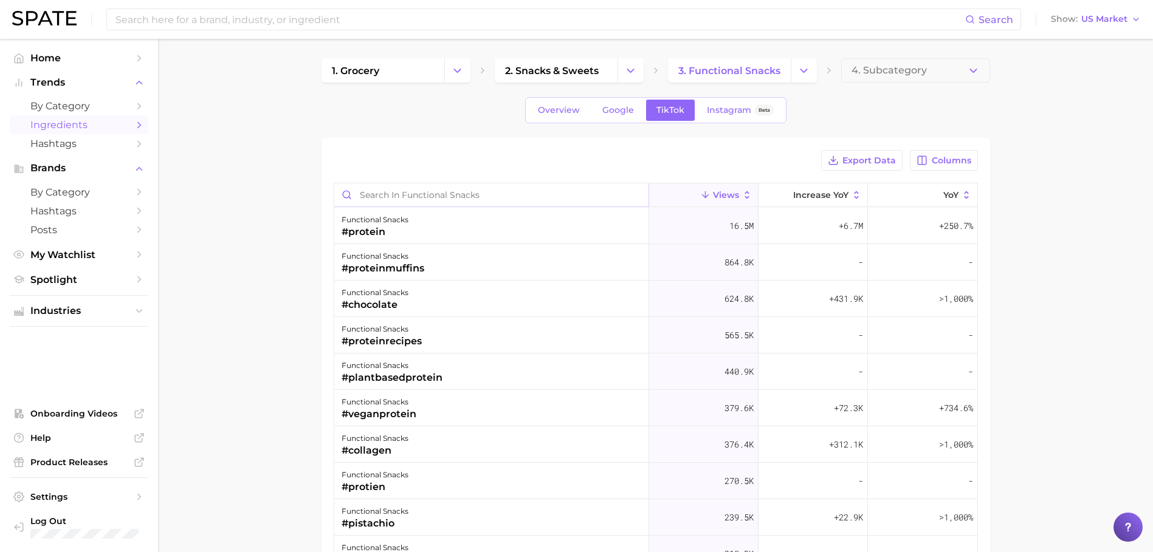
click at [401, 190] on input "Search in functional snacks" at bounding box center [491, 195] width 314 height 23
type input "collagen"
click at [376, 238] on div "#collagen" at bounding box center [375, 232] width 67 height 15
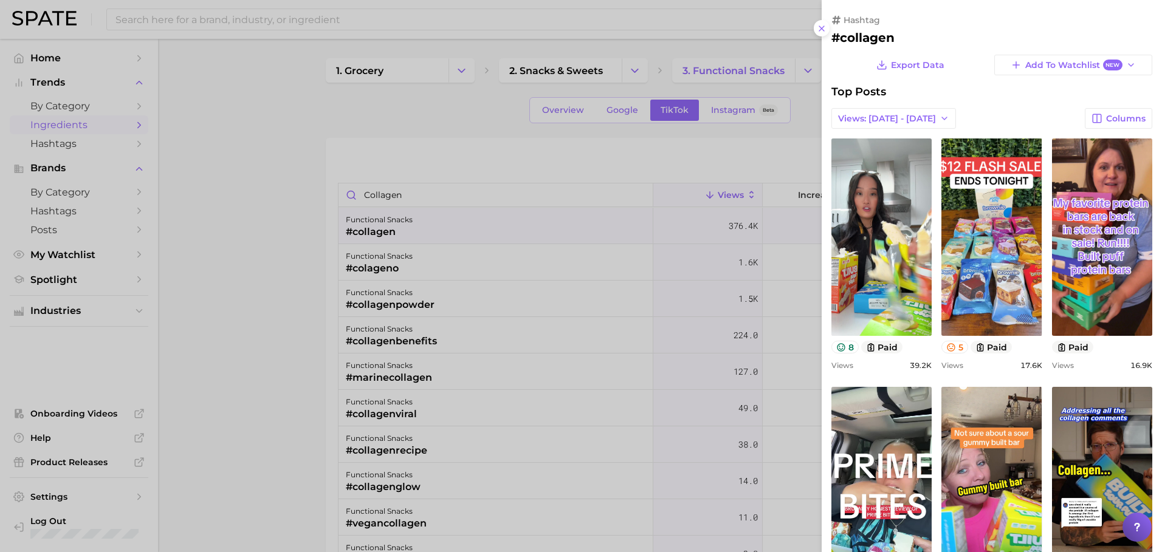
click at [111, 105] on div at bounding box center [581, 276] width 1162 height 552
